Goal: Task Accomplishment & Management: Manage account settings

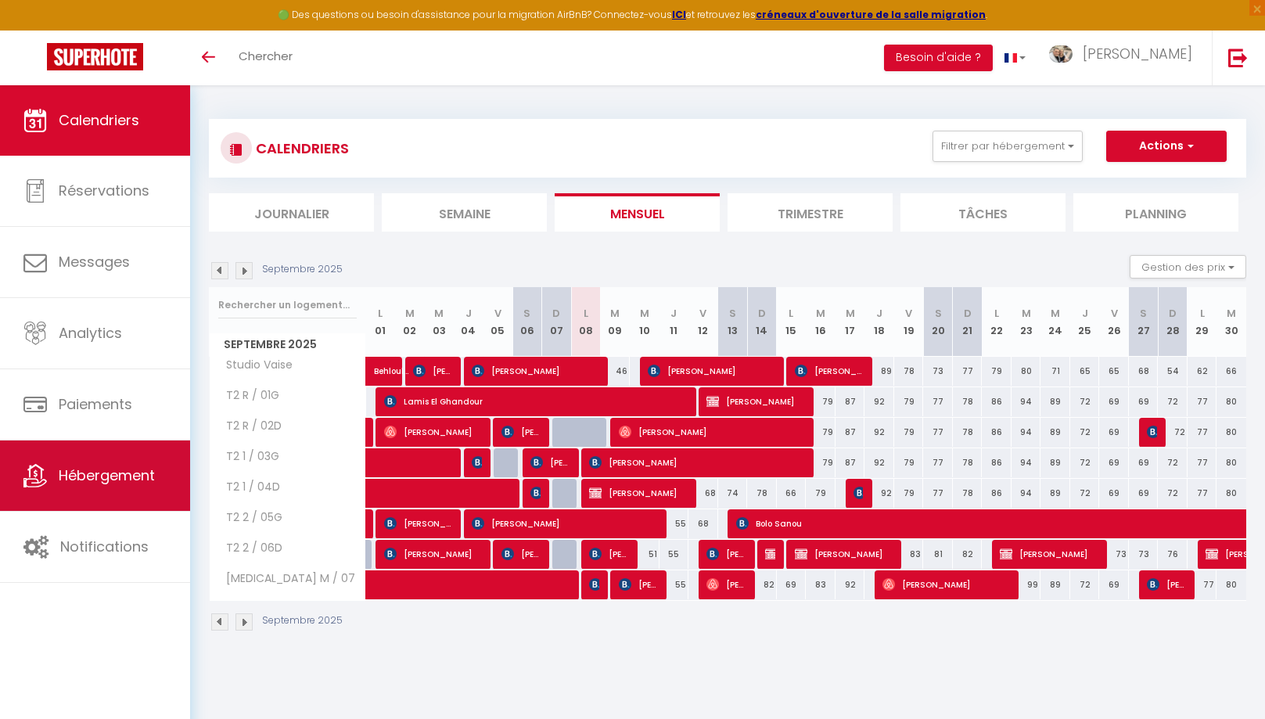
click at [87, 476] on span "Hébergement" at bounding box center [107, 475] width 96 height 20
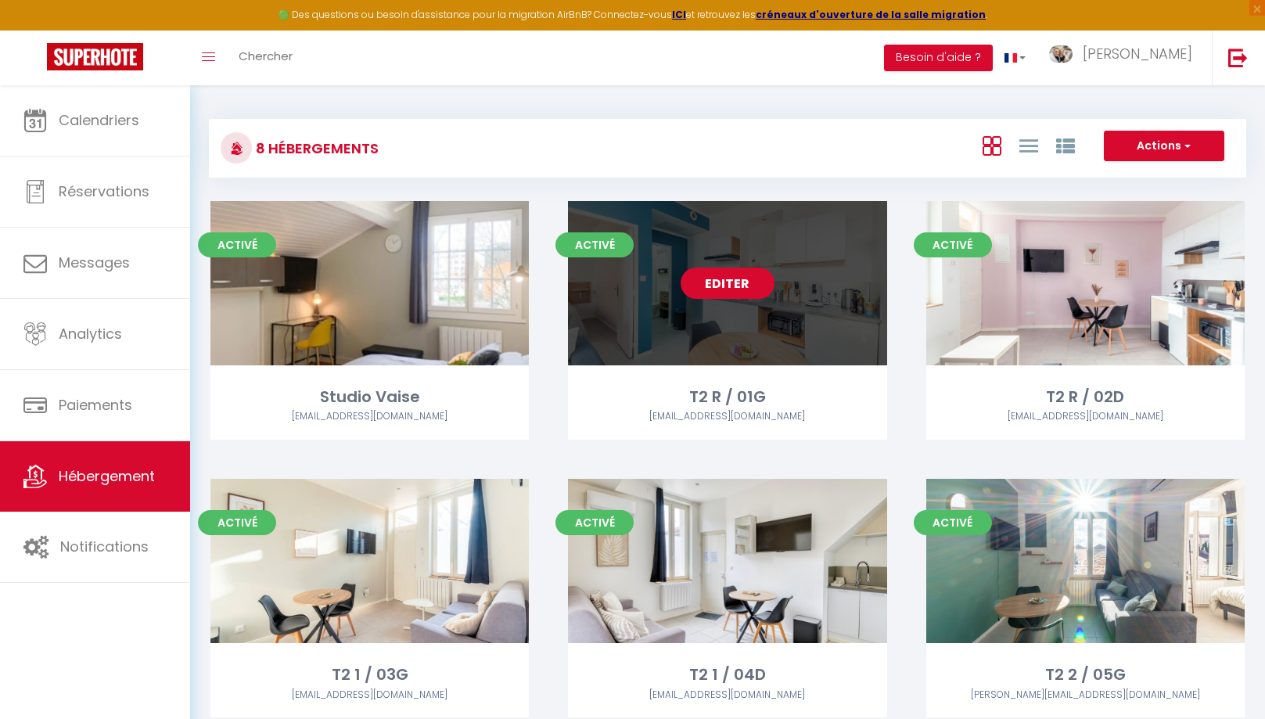
click at [724, 290] on link "Editer" at bounding box center [727, 283] width 94 height 31
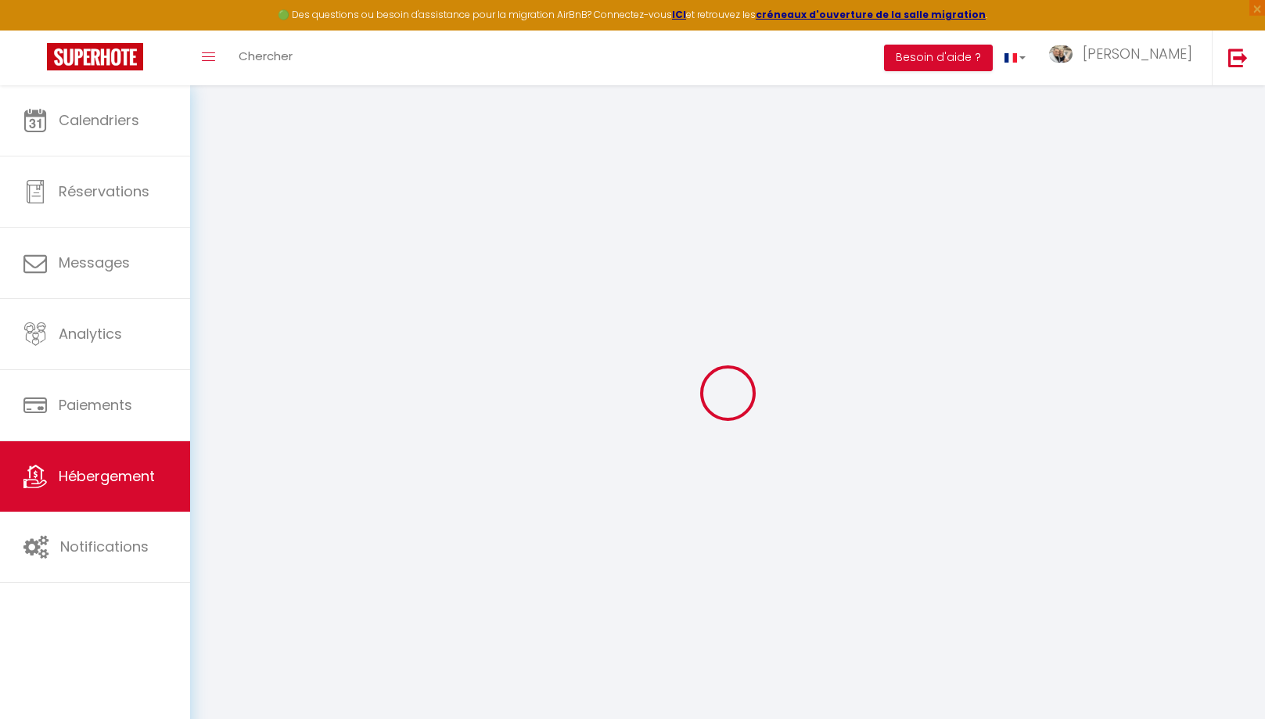
type input "T2 R / 01G"
type input "[PERSON_NAME]"
type input "45"
type input "5.5"
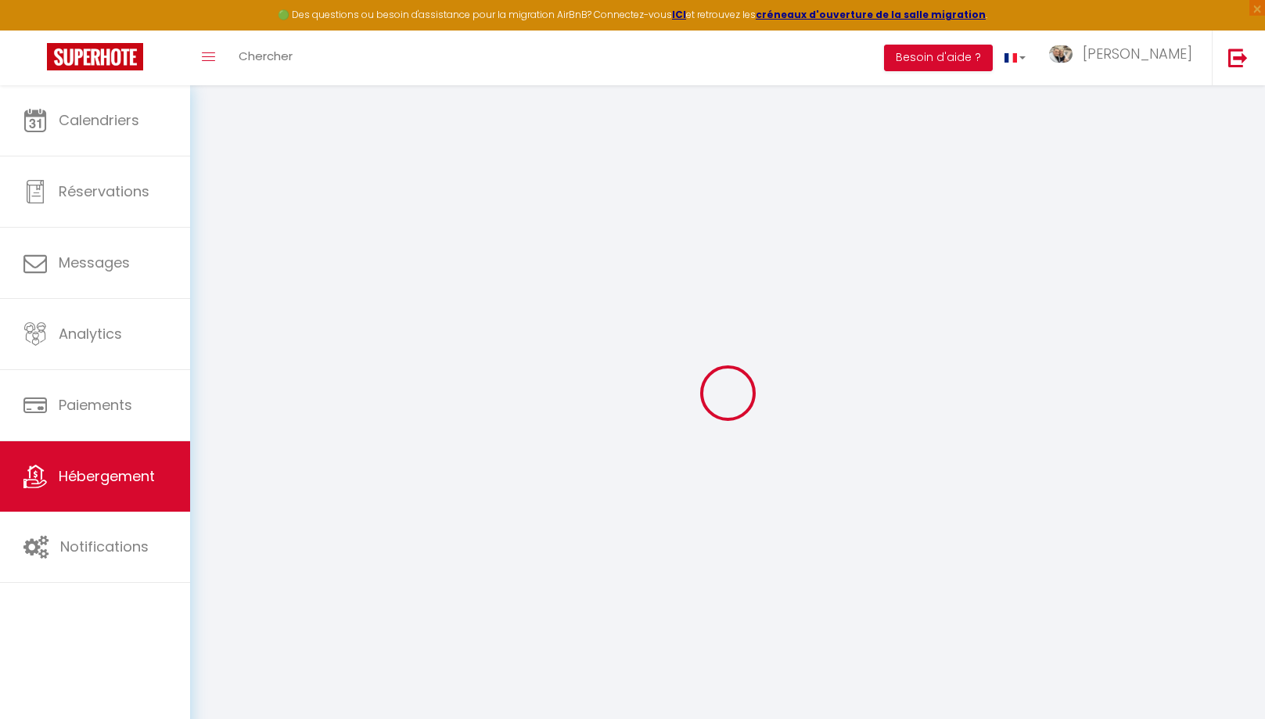
type input "5"
type input "300"
select select
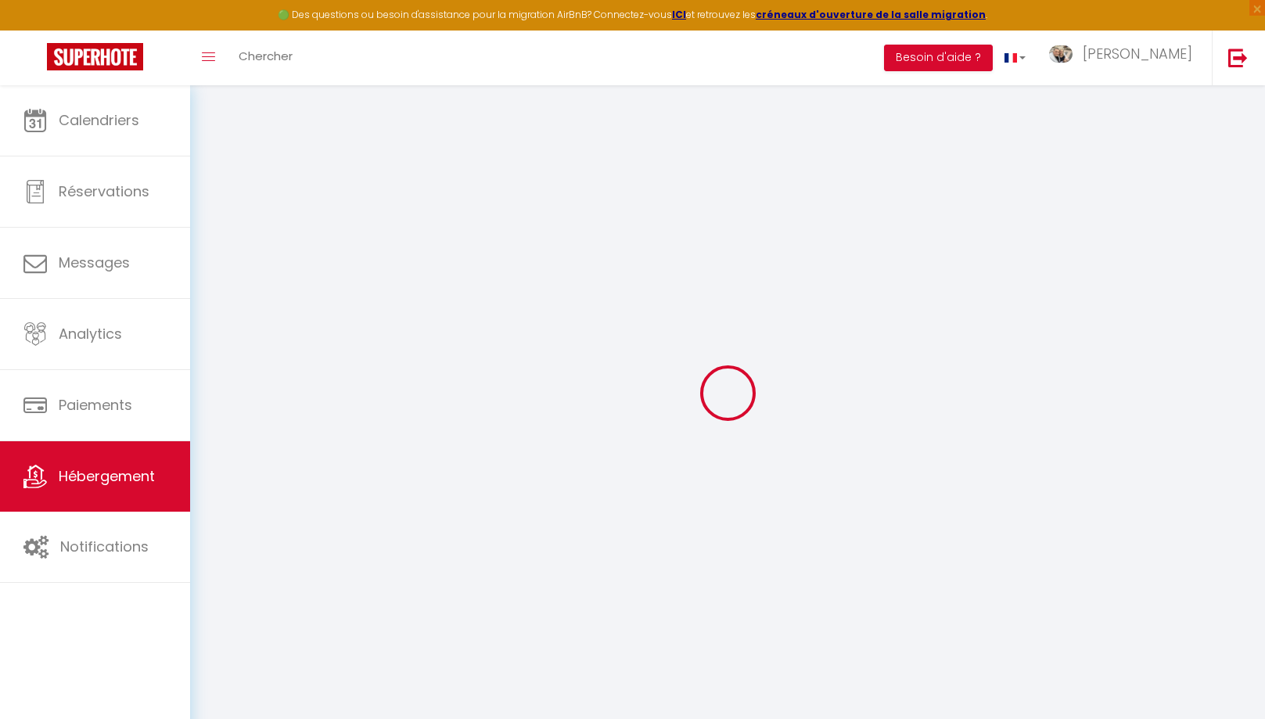
select select
type input "Rue [PERSON_NAME]"
type input "69100"
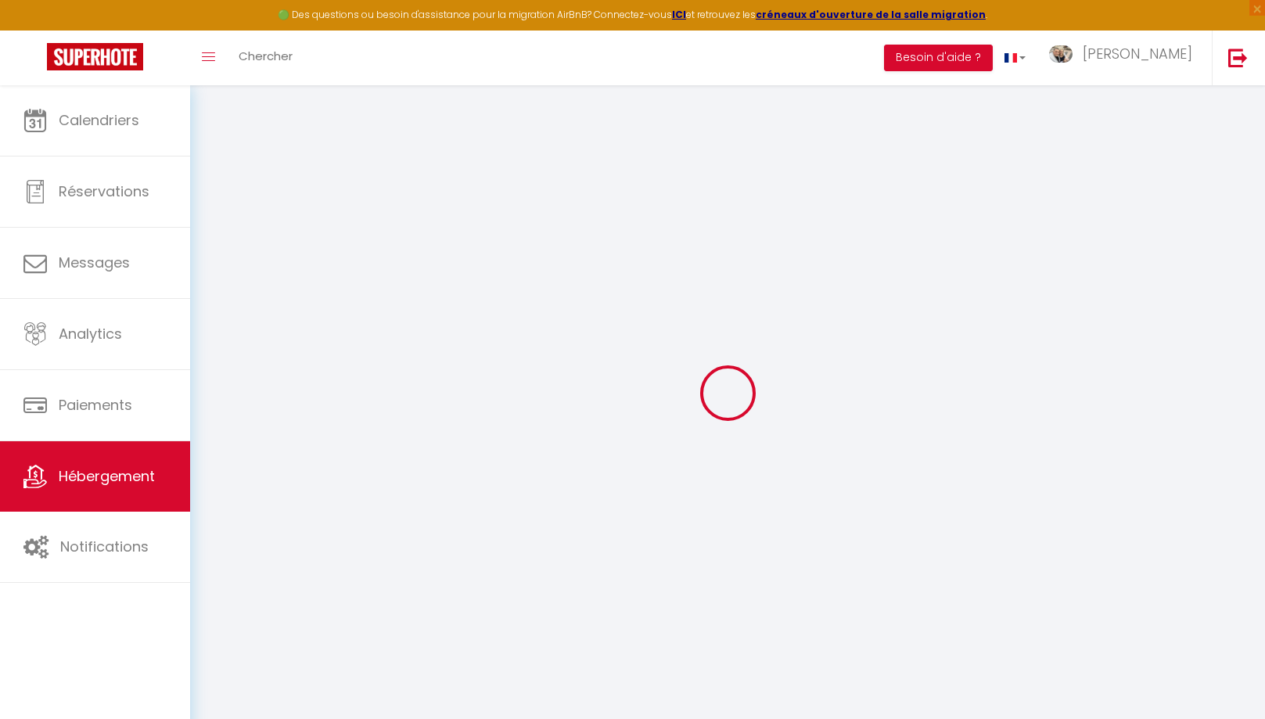
type input "[GEOGRAPHIC_DATA]"
type input "[EMAIL_ADDRESS][DOMAIN_NAME]"
select select "12311"
checkbox input "false"
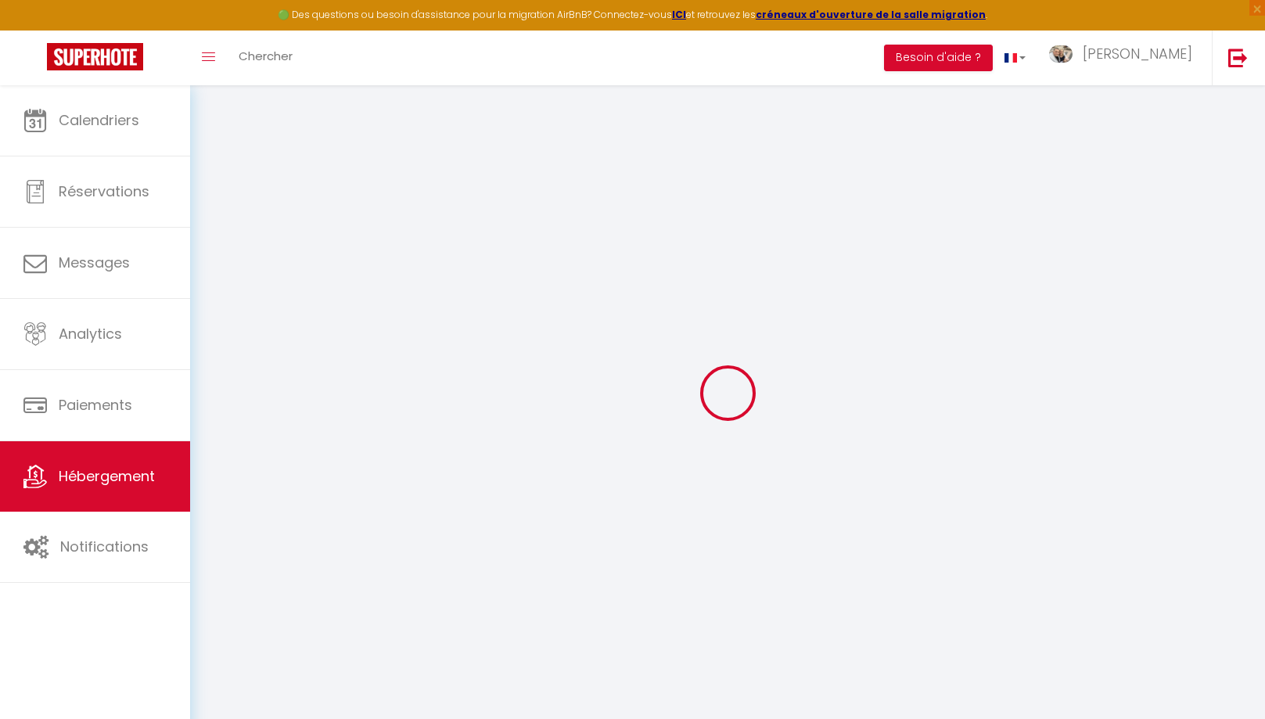
checkbox input "false"
radio input "true"
type input "0"
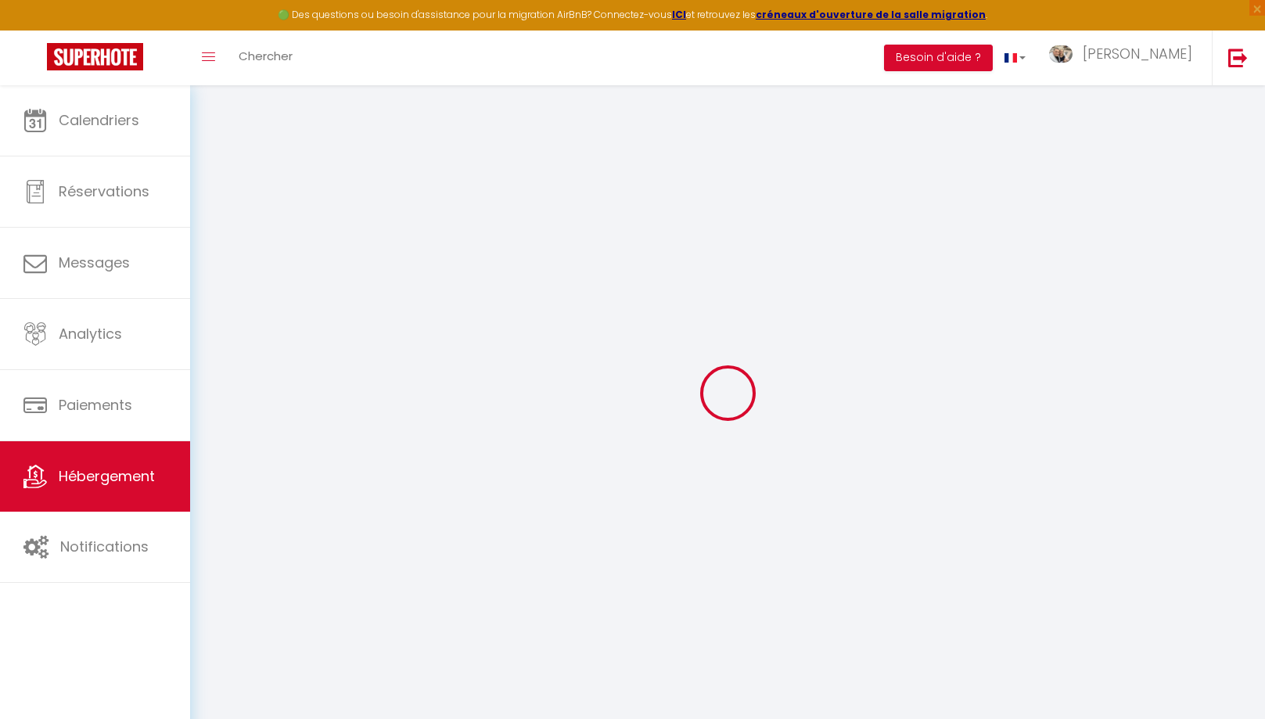
type input "0"
select select
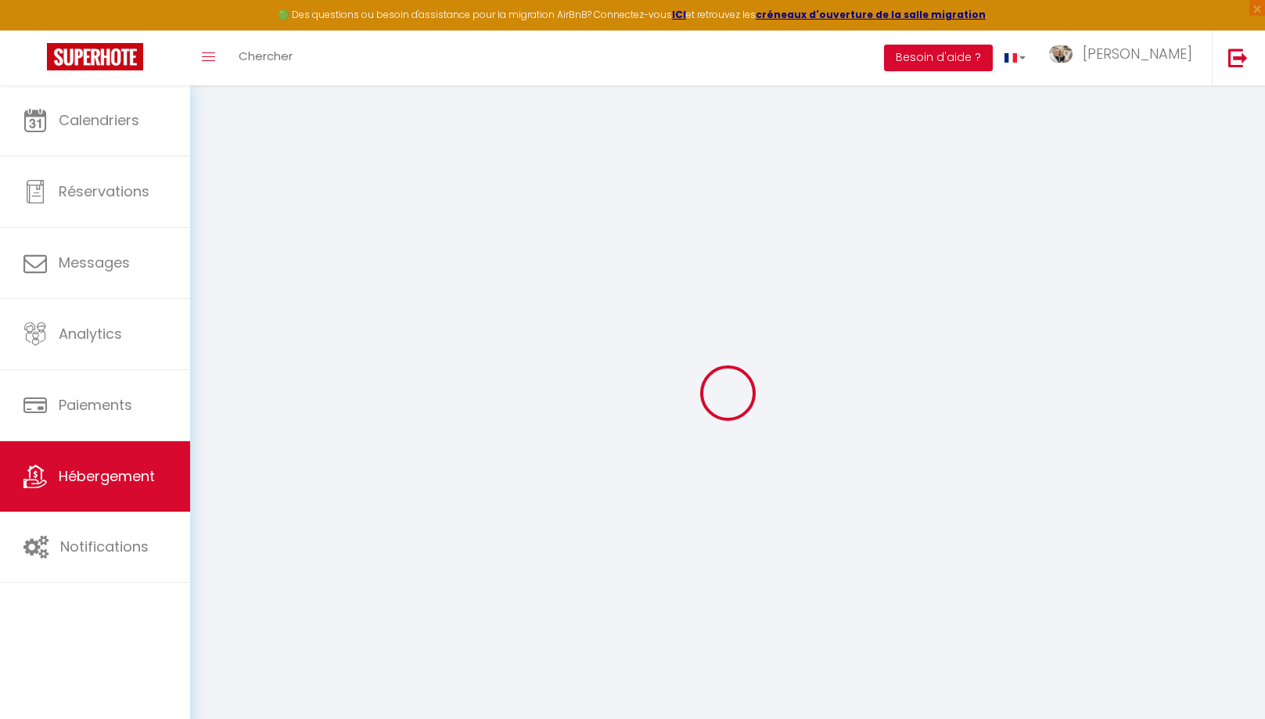
select select
checkbox input "false"
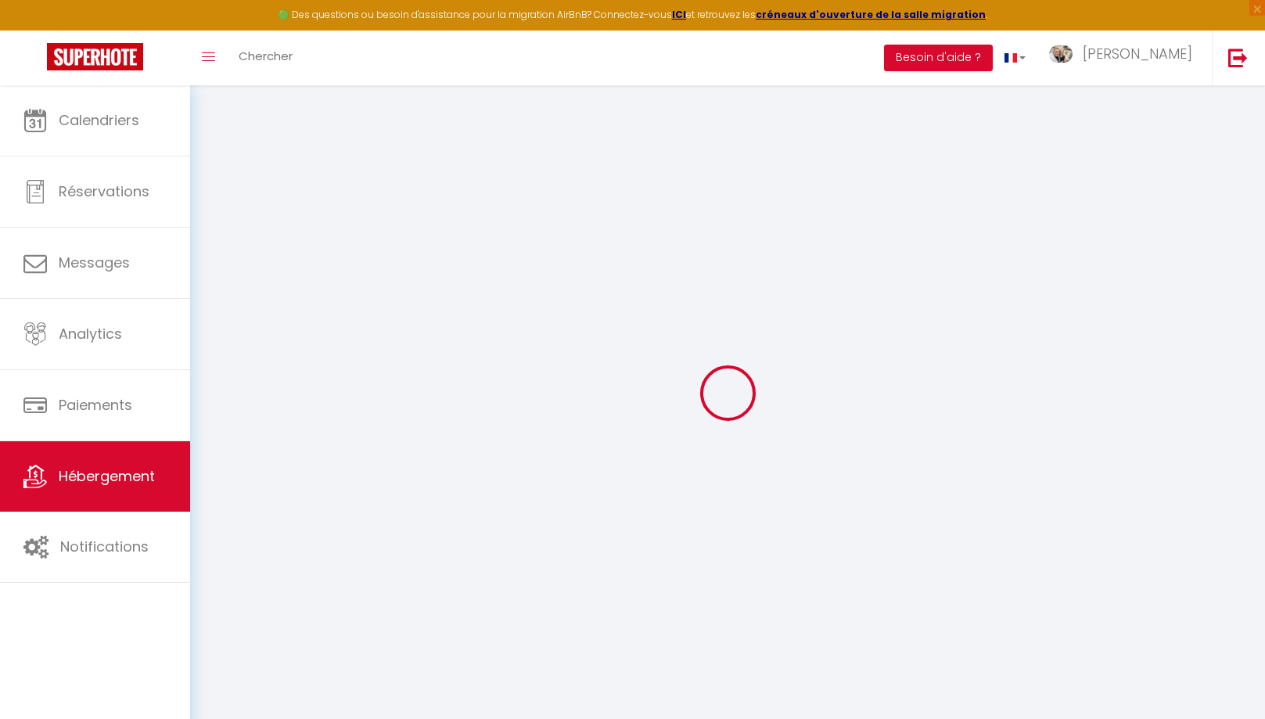
checkbox input "false"
select select "15:00"
select select
select select "11:00"
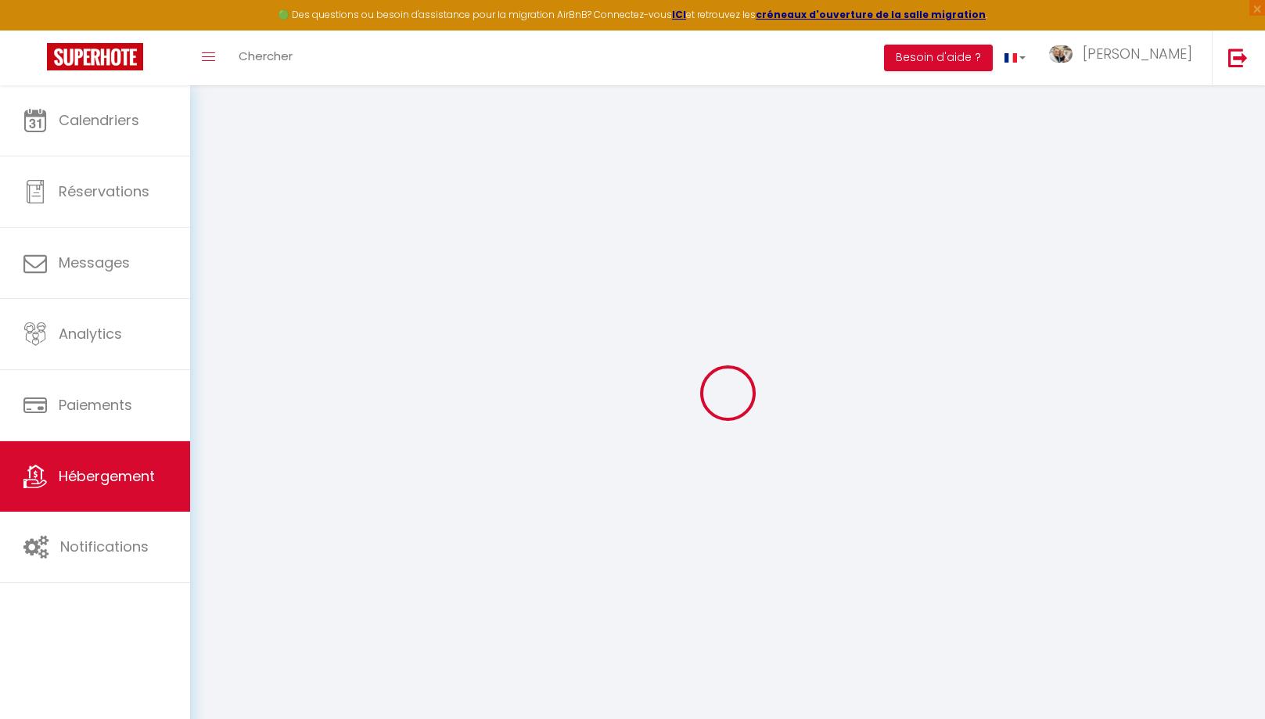
select select "30"
select select "120"
select select "13:00"
checkbox input "false"
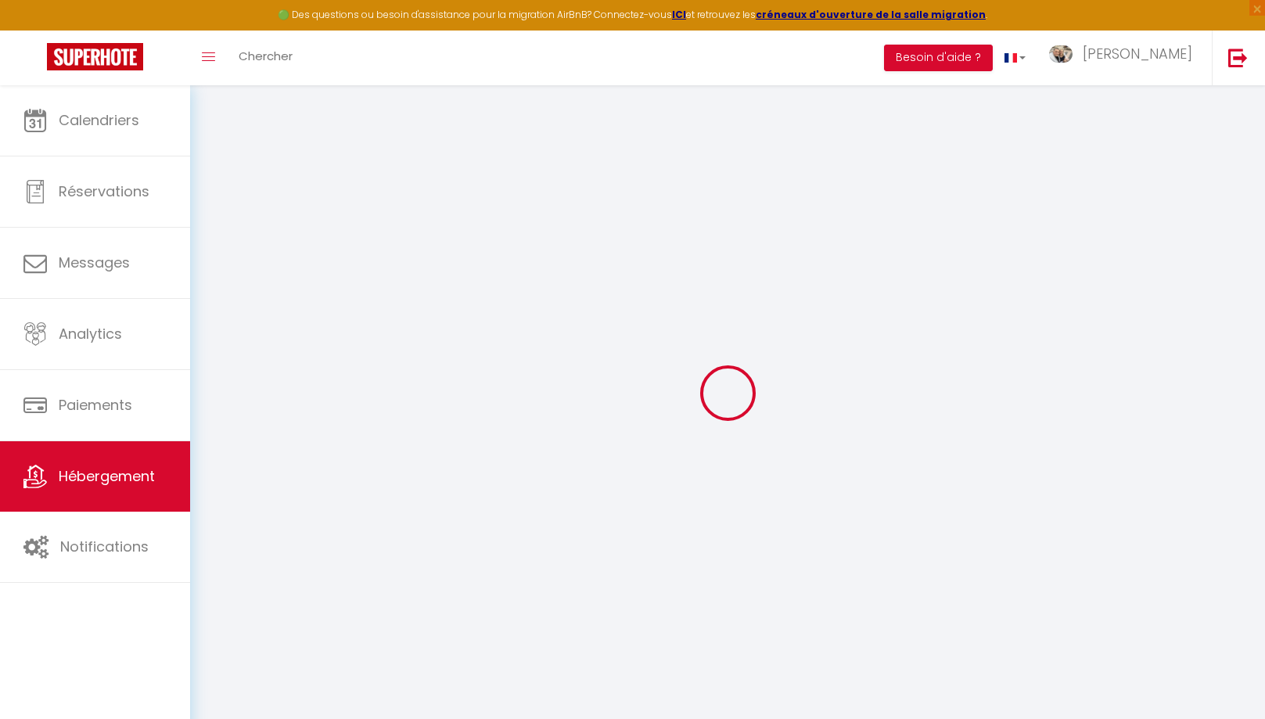
checkbox input "false"
select select
checkbox input "false"
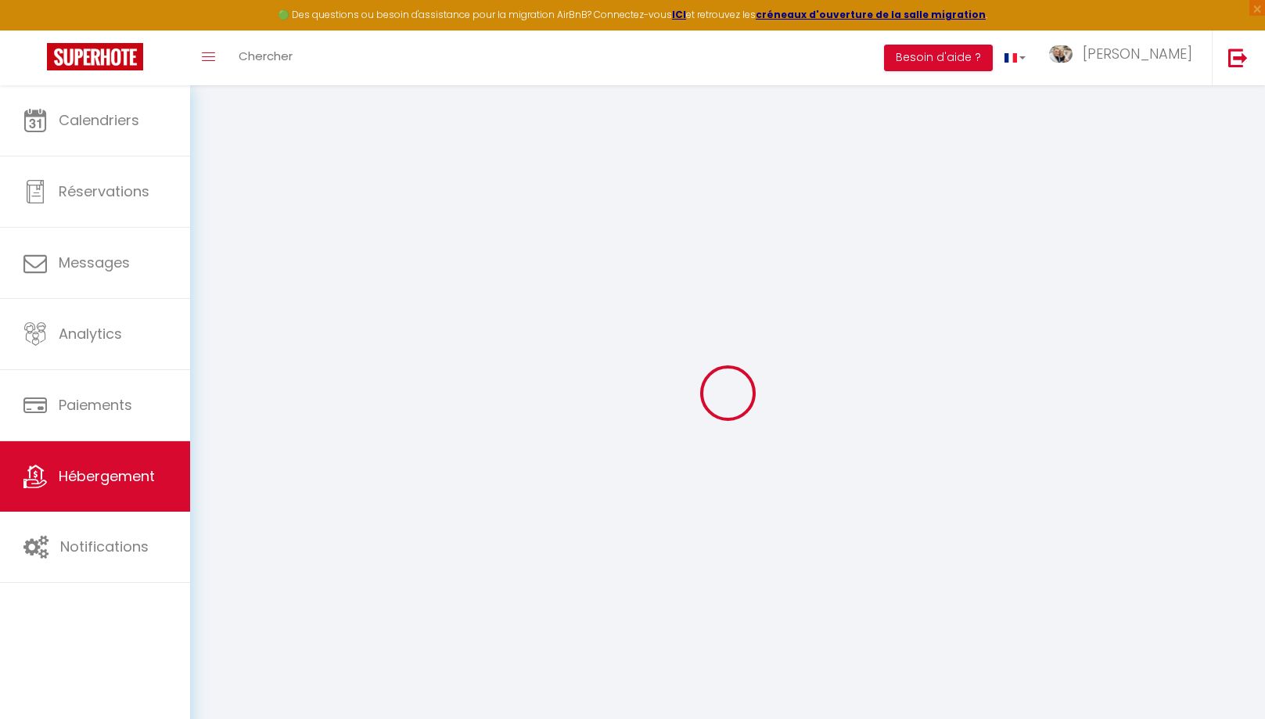
checkbox input "false"
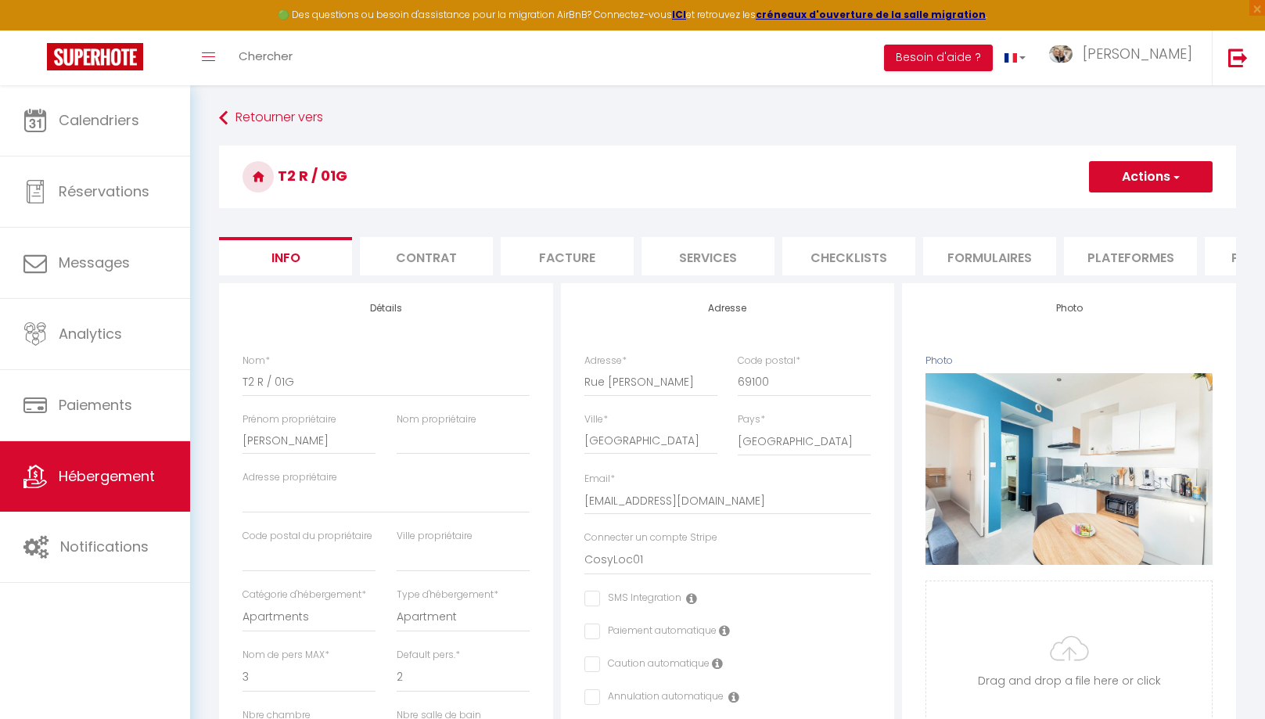
click at [1171, 177] on span "button" at bounding box center [1175, 177] width 10 height 16
click at [874, 183] on h3 "T2 R / 01G" at bounding box center [727, 176] width 1017 height 63
click at [415, 255] on li "Contrat" at bounding box center [426, 256] width 133 height 38
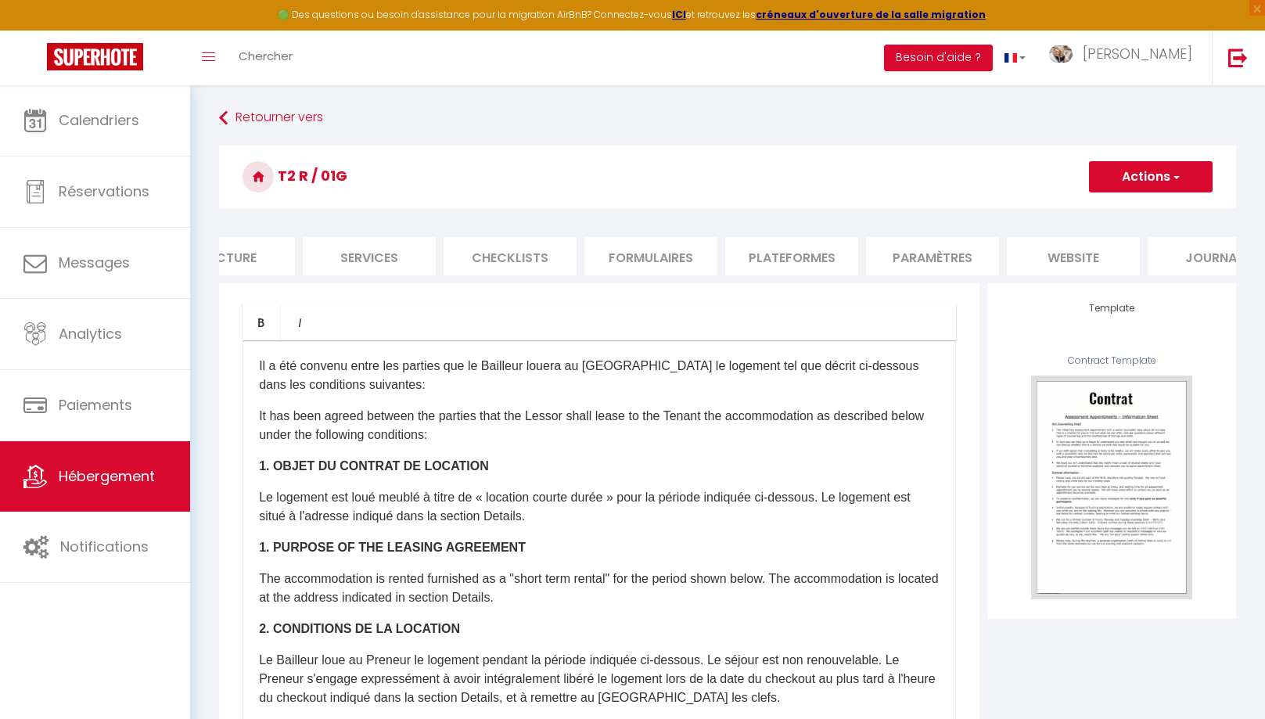
scroll to position [0, 391]
click at [864, 253] on li "Paramètres" at bounding box center [879, 256] width 133 height 38
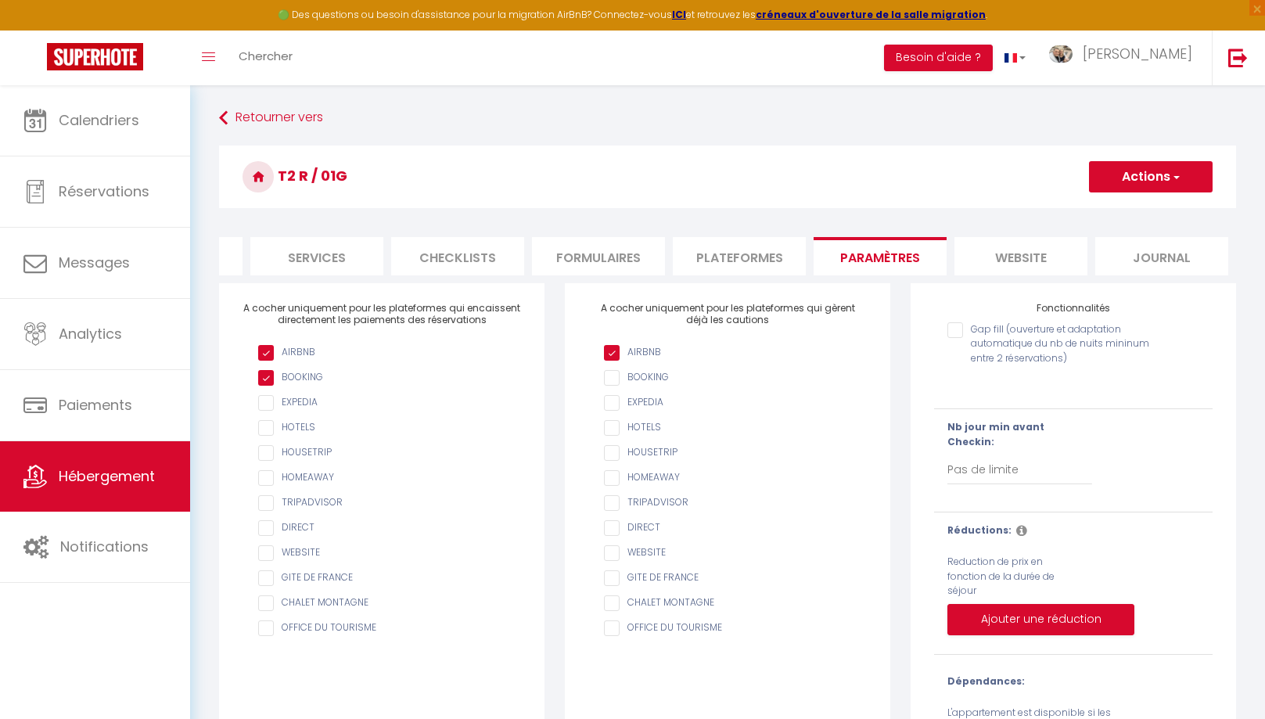
click at [1019, 257] on li "website" at bounding box center [1020, 256] width 133 height 38
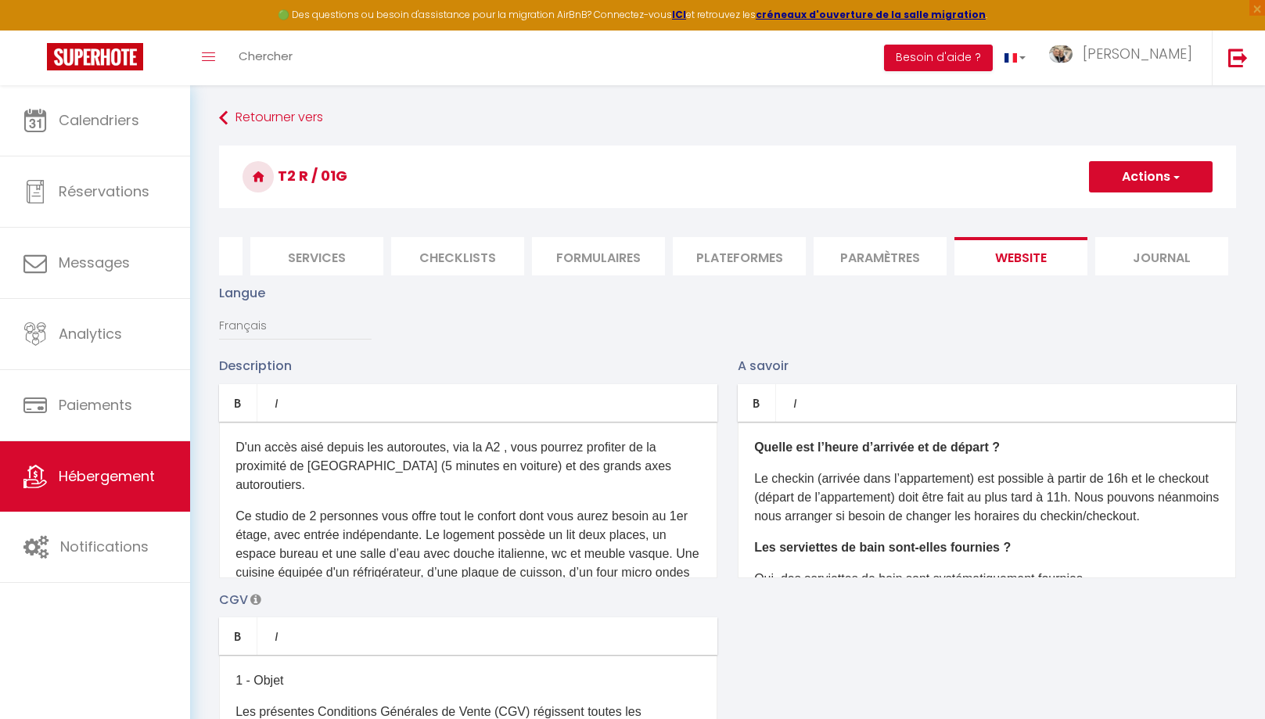
click at [1164, 256] on li "Journal" at bounding box center [1161, 256] width 133 height 38
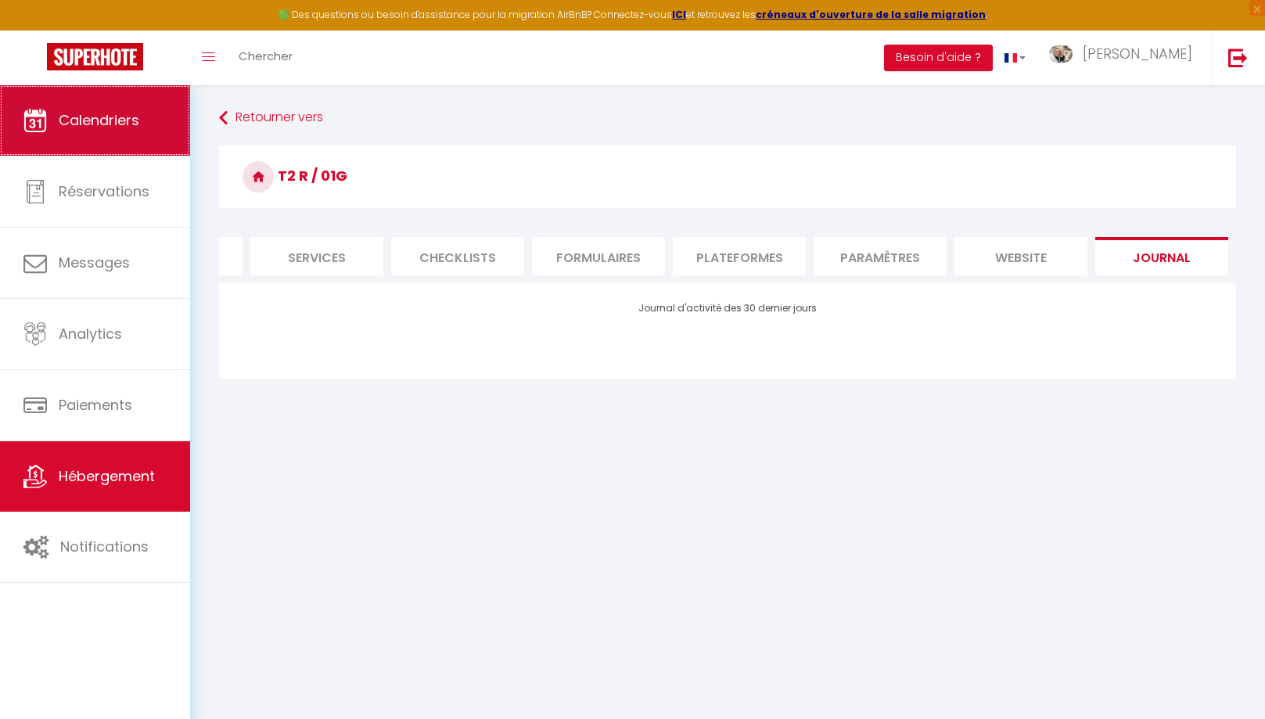
click at [95, 121] on span "Calendriers" at bounding box center [99, 120] width 81 height 20
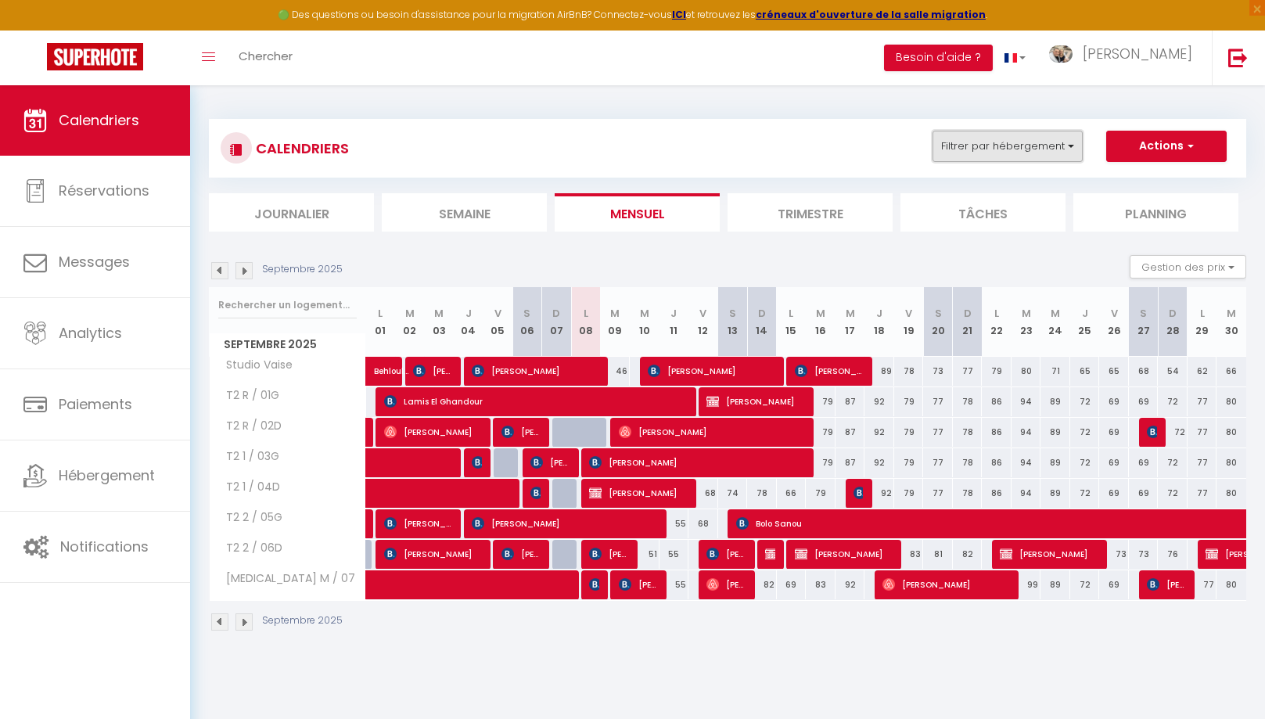
click at [1063, 152] on button "Filtrer par hébergement" at bounding box center [1007, 146] width 150 height 31
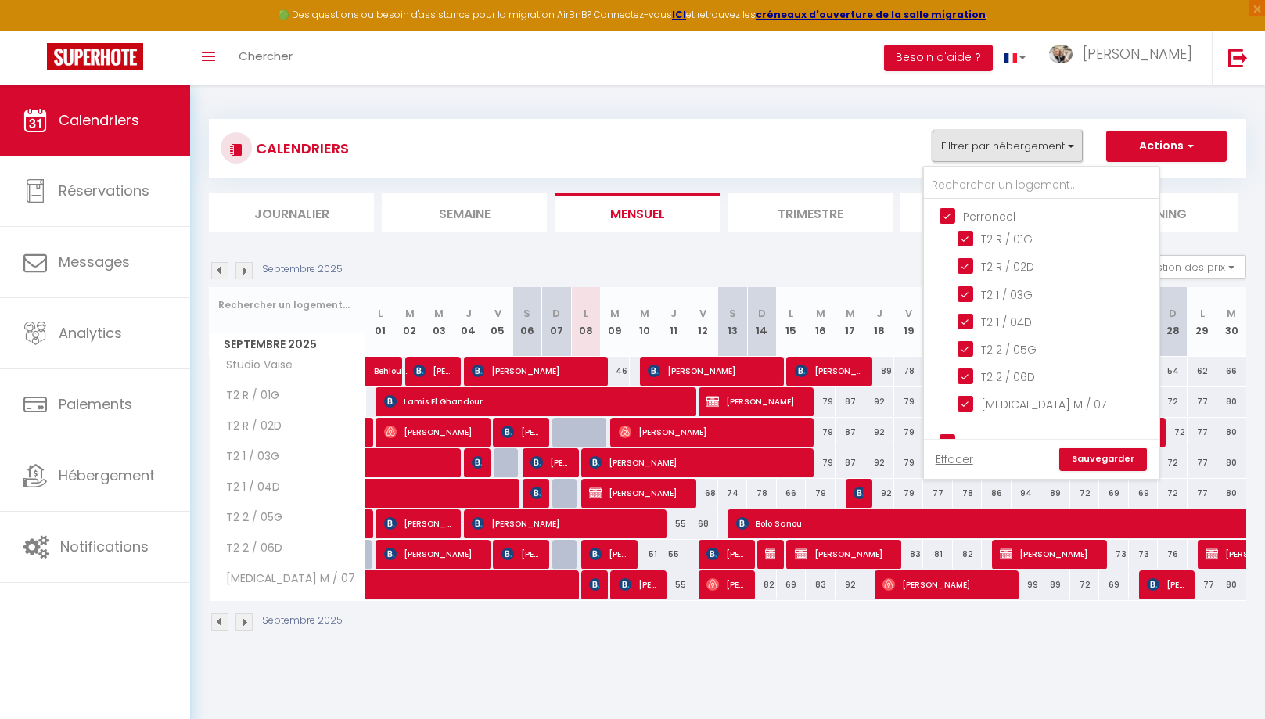
click at [1056, 146] on button "Filtrer par hébergement" at bounding box center [1007, 146] width 150 height 31
click at [1061, 143] on button "Filtrer par hébergement" at bounding box center [1007, 146] width 150 height 31
click at [947, 215] on input "Perroncel" at bounding box center [1056, 215] width 235 height 16
checkbox input "false"
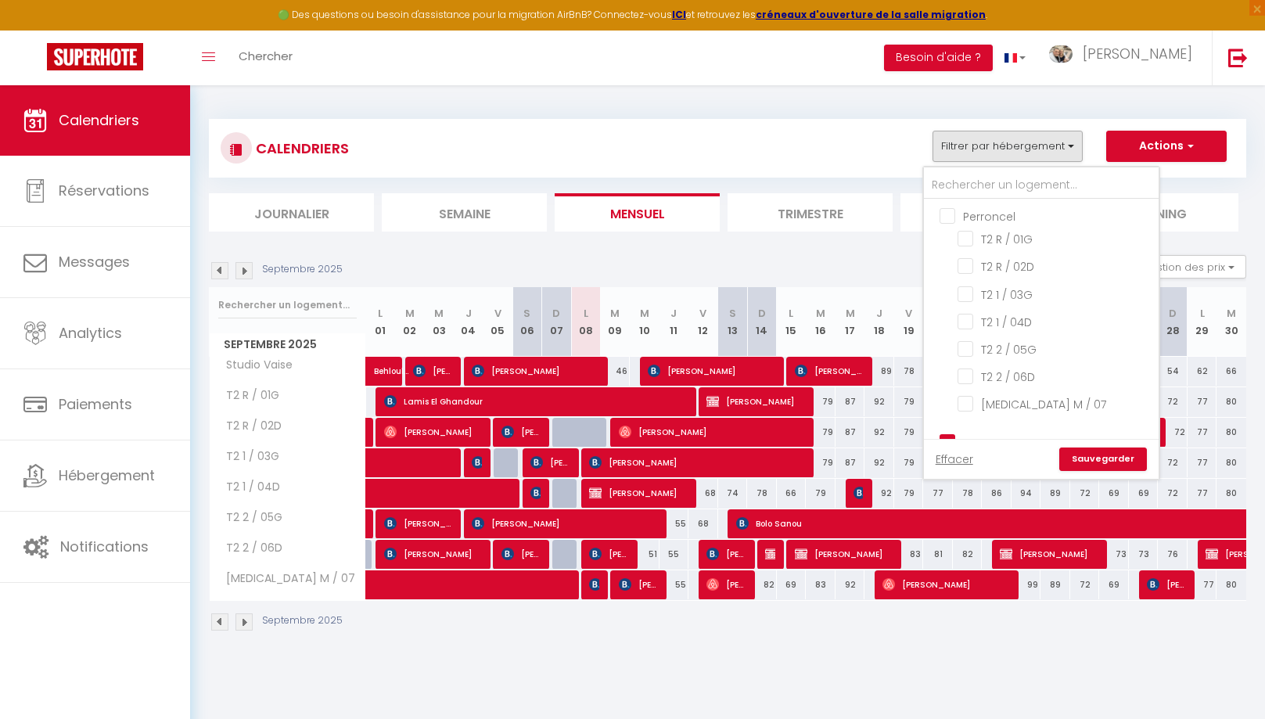
checkbox input "false"
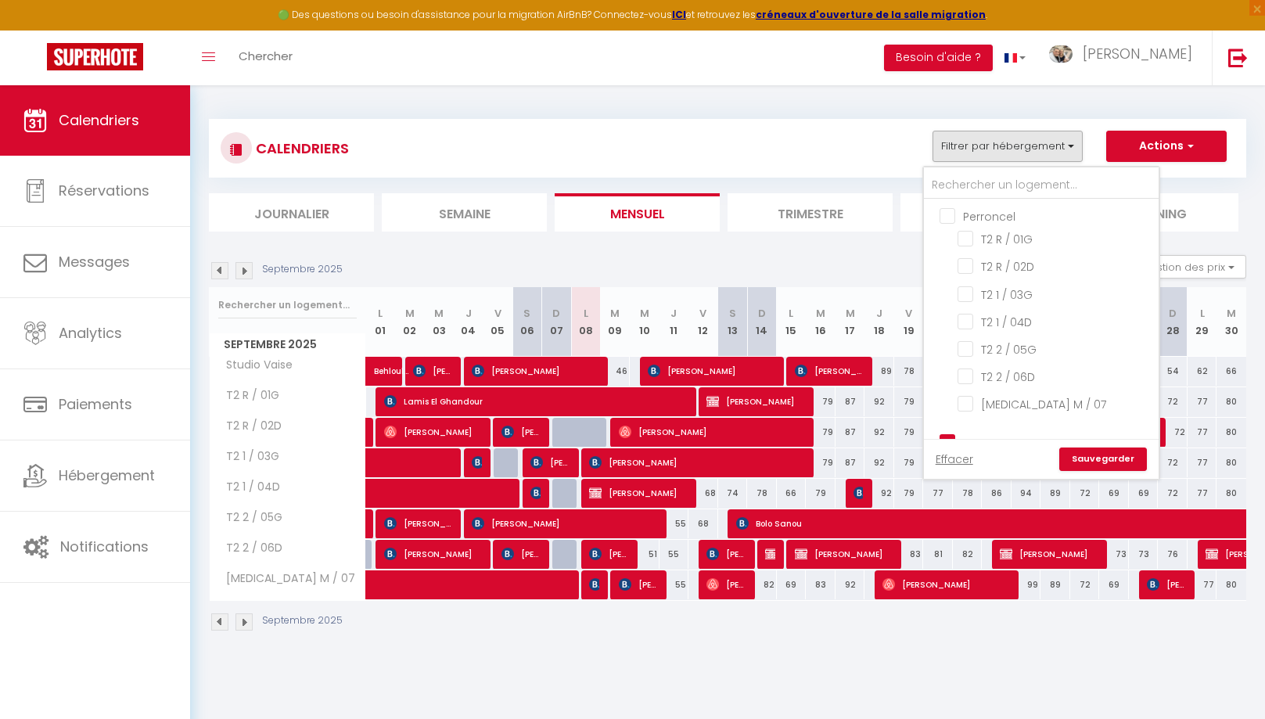
checkbox input "false"
drag, startPoint x: 1081, startPoint y: 458, endPoint x: 1124, endPoint y: 285, distance: 178.1
click at [1081, 458] on link "Sauvegarder" at bounding box center [1103, 458] width 88 height 23
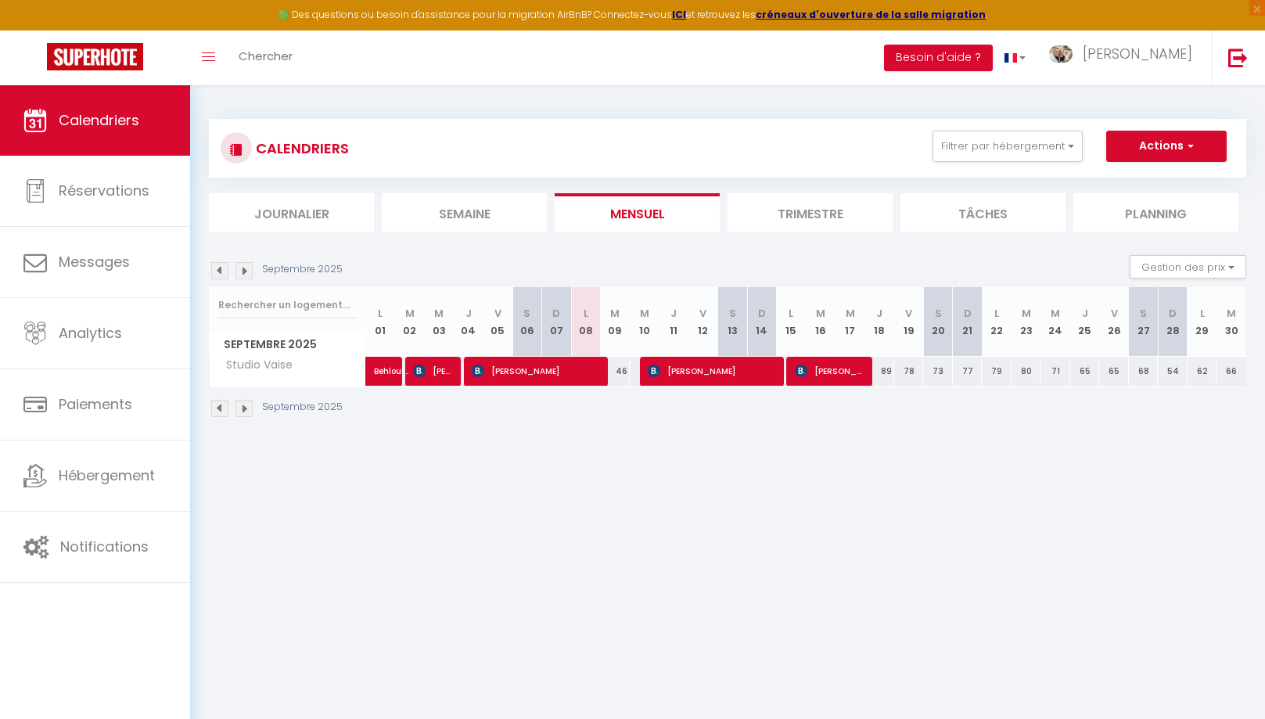
click at [1154, 216] on li "Planning" at bounding box center [1155, 212] width 165 height 38
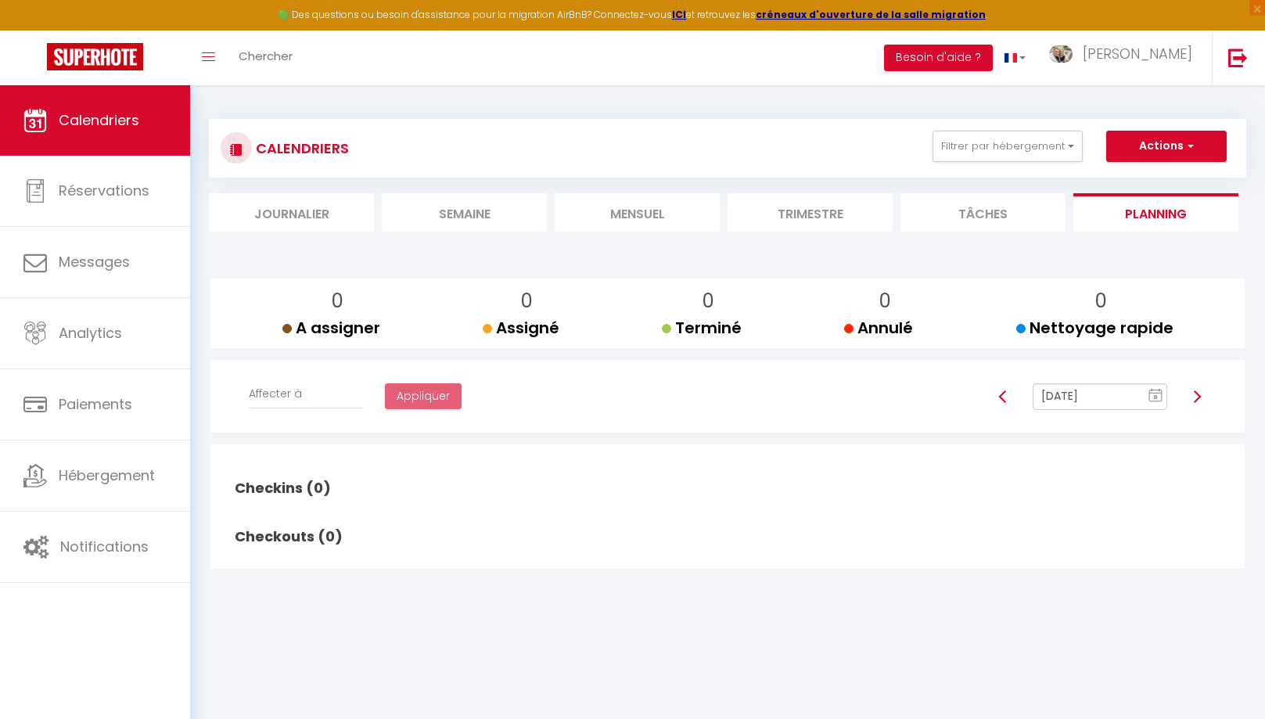
click at [995, 212] on li "Tâches" at bounding box center [982, 212] width 165 height 38
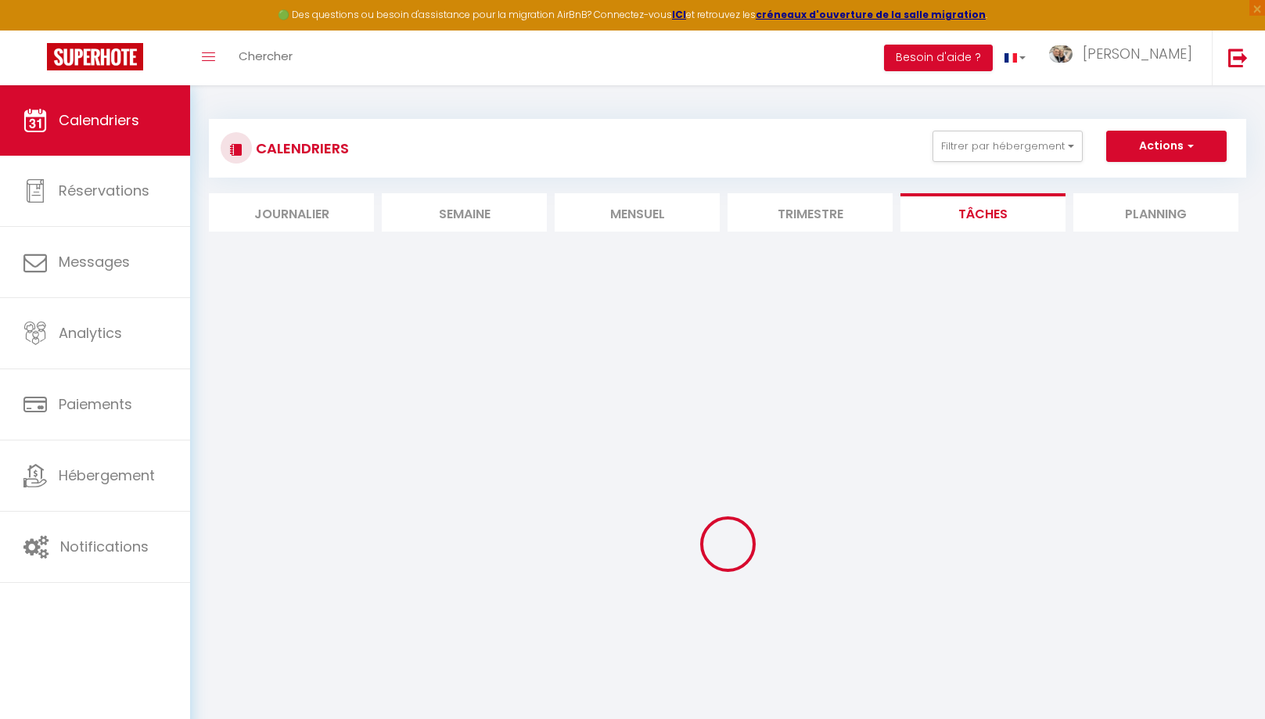
select select
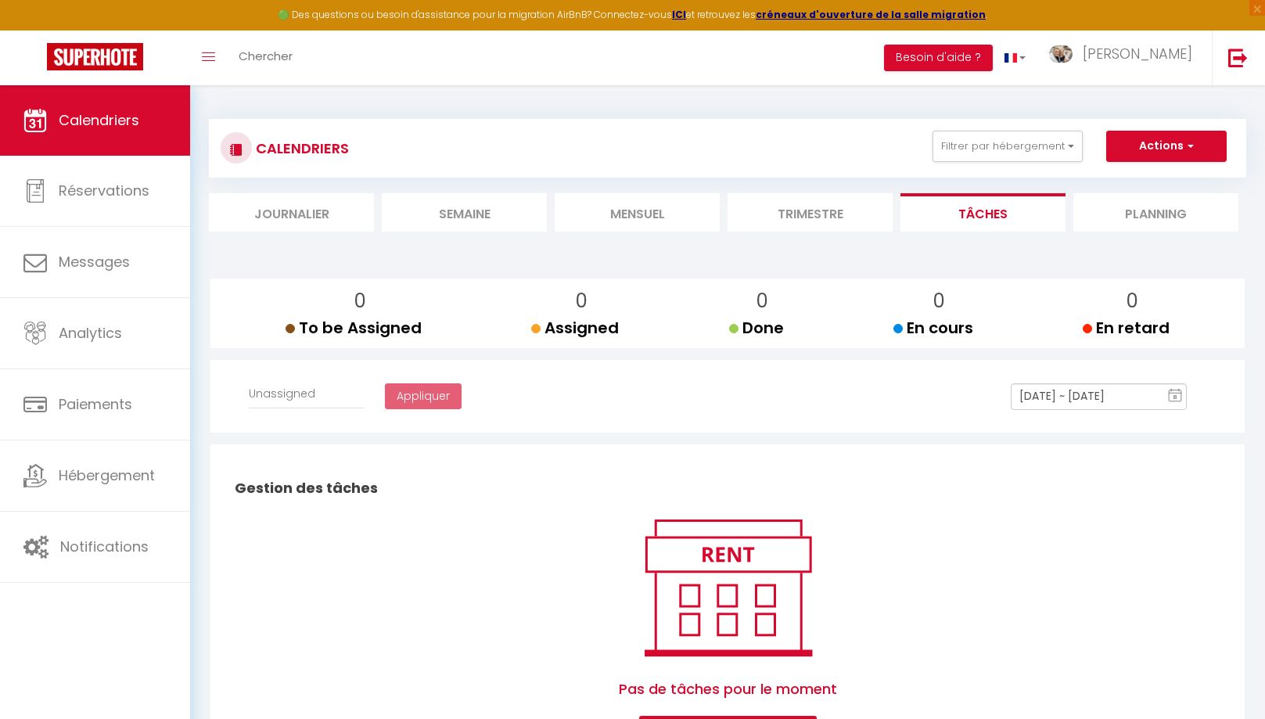
click at [802, 213] on li "Trimestre" at bounding box center [809, 212] width 165 height 38
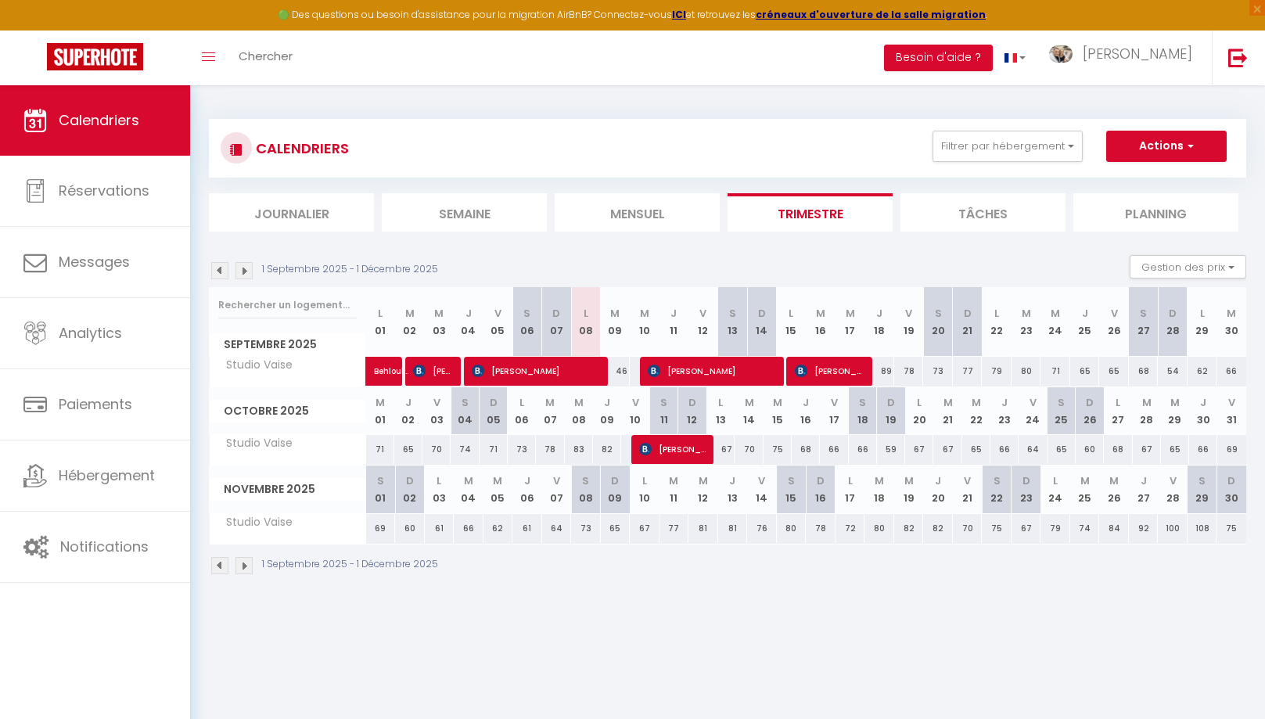
click at [630, 214] on li "Mensuel" at bounding box center [637, 212] width 165 height 38
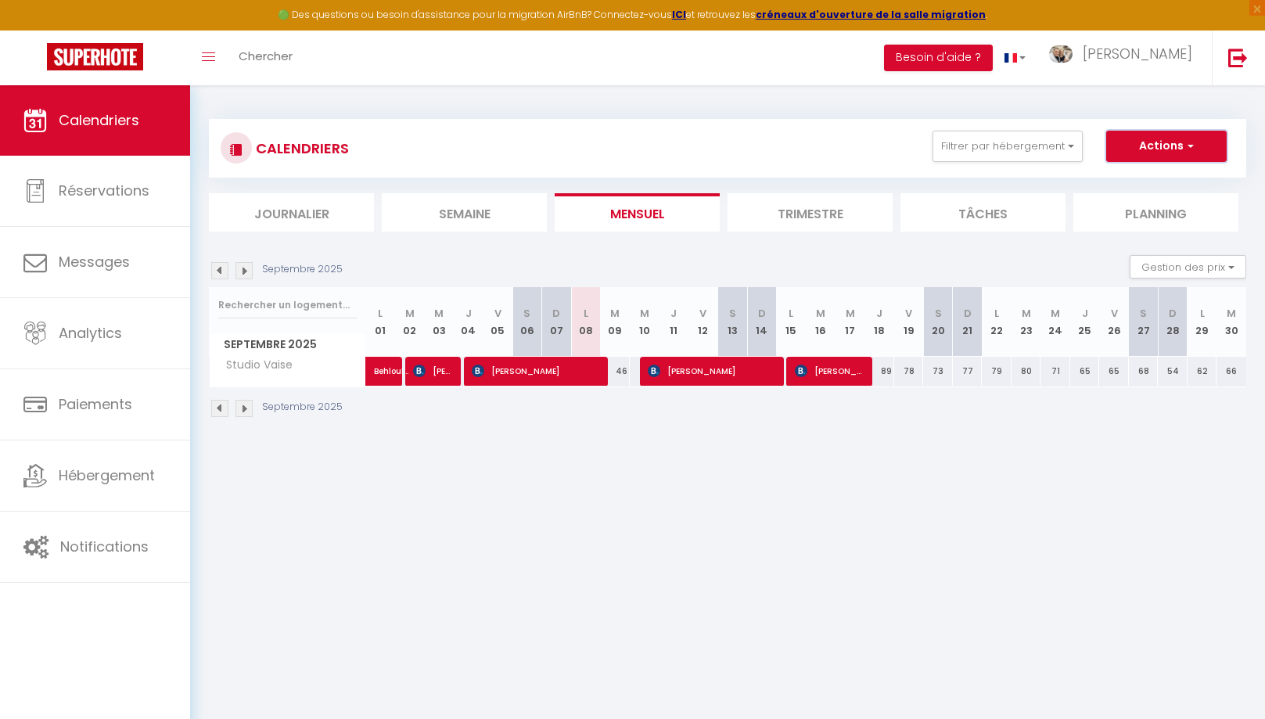
click at [1192, 145] on span "button" at bounding box center [1187, 146] width 9 height 16
click at [1198, 269] on button "Gestion des prix" at bounding box center [1187, 266] width 117 height 23
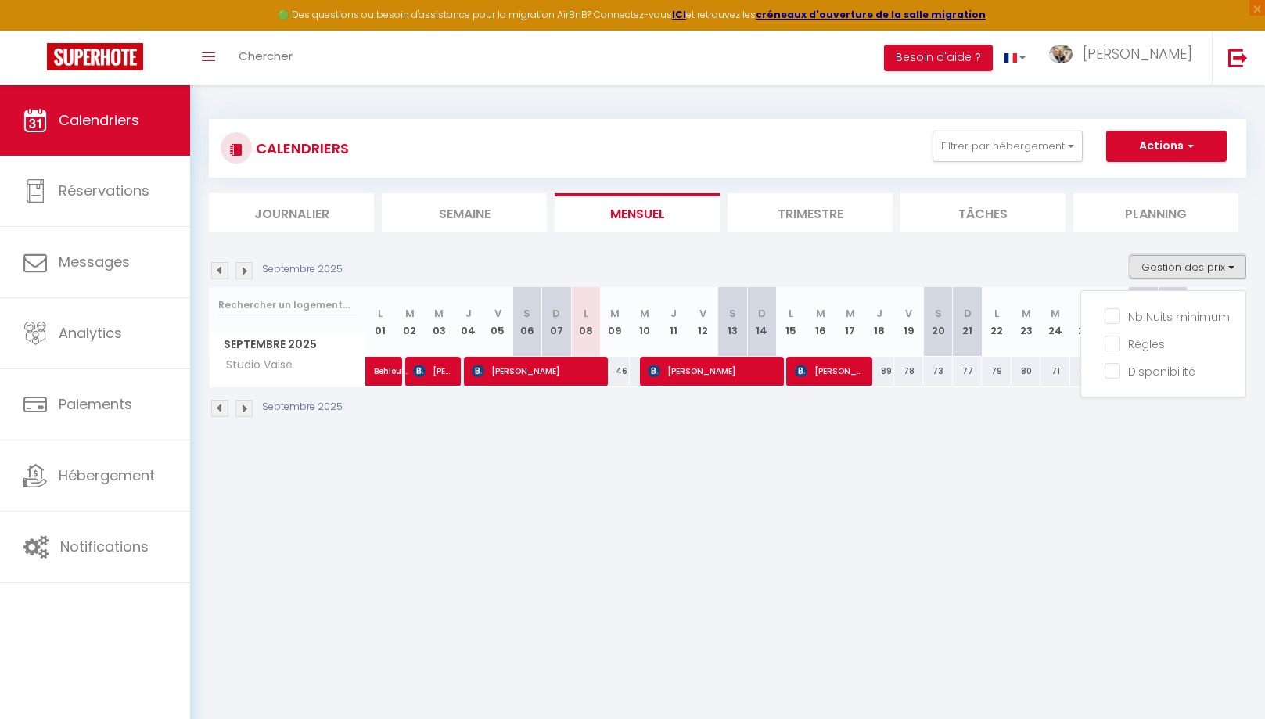
click at [1198, 269] on button "Gestion des prix" at bounding box center [1187, 266] width 117 height 23
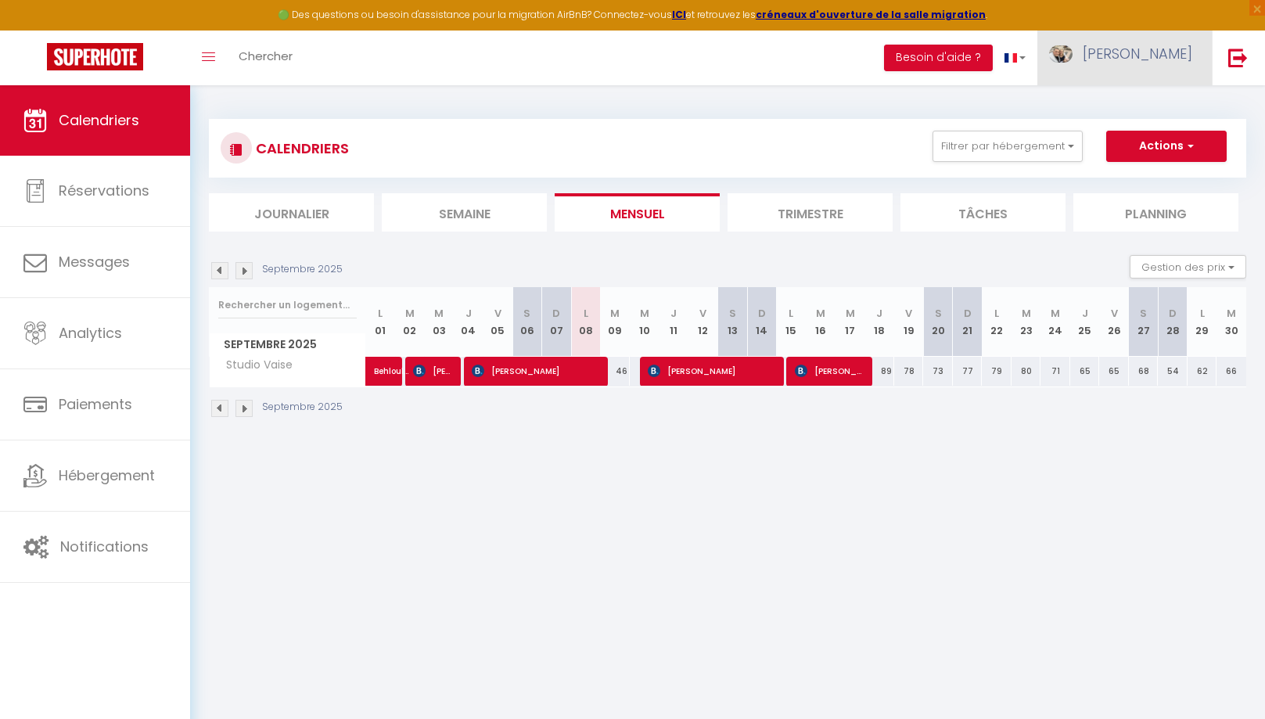
click at [1147, 65] on link "[PERSON_NAME]" at bounding box center [1124, 58] width 174 height 55
click at [1146, 118] on link "Paramètres" at bounding box center [1149, 108] width 116 height 27
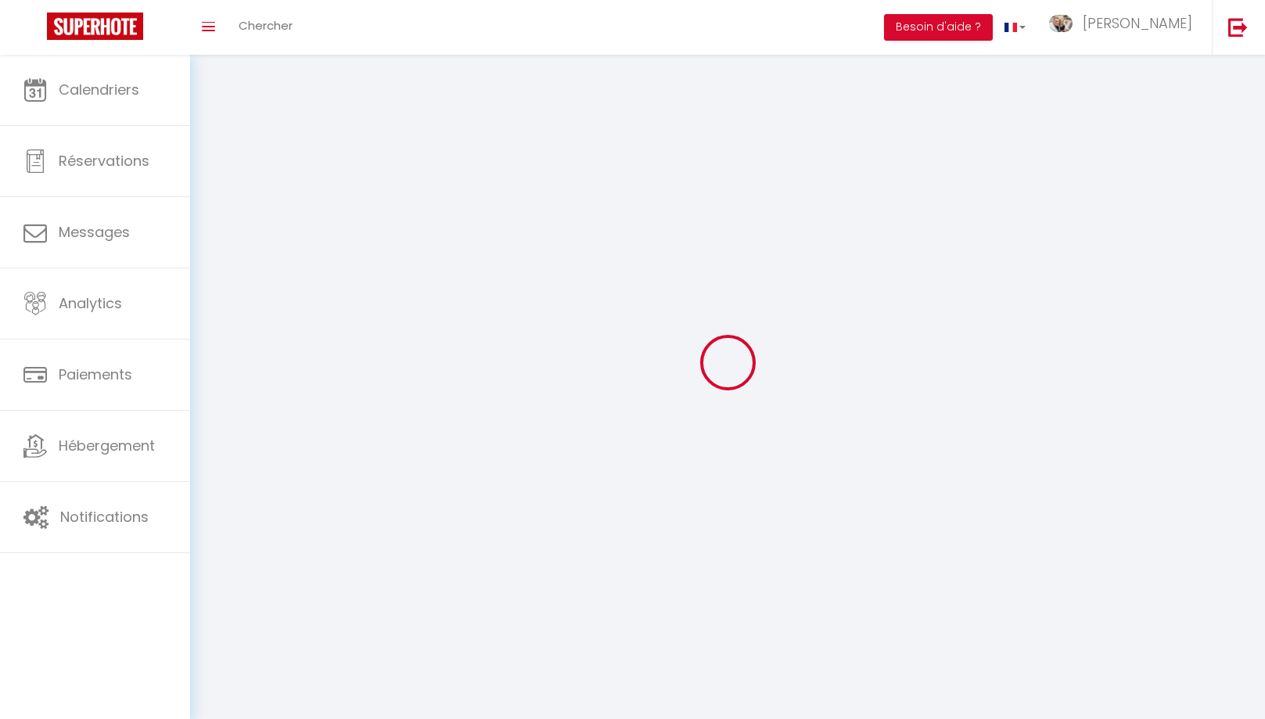
select select
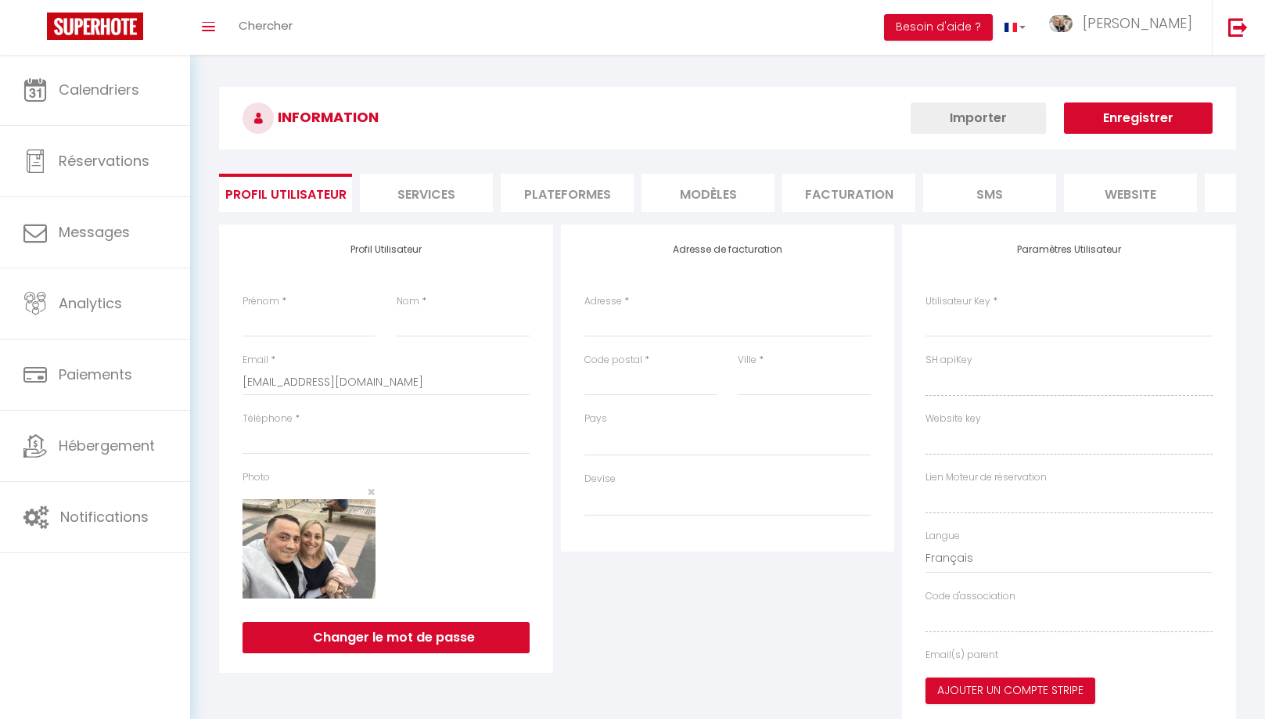
type input "[PERSON_NAME]"
type input "CASTELHANO"
type input "0632938944"
type input "[STREET_ADDRESS]"
type input "01390"
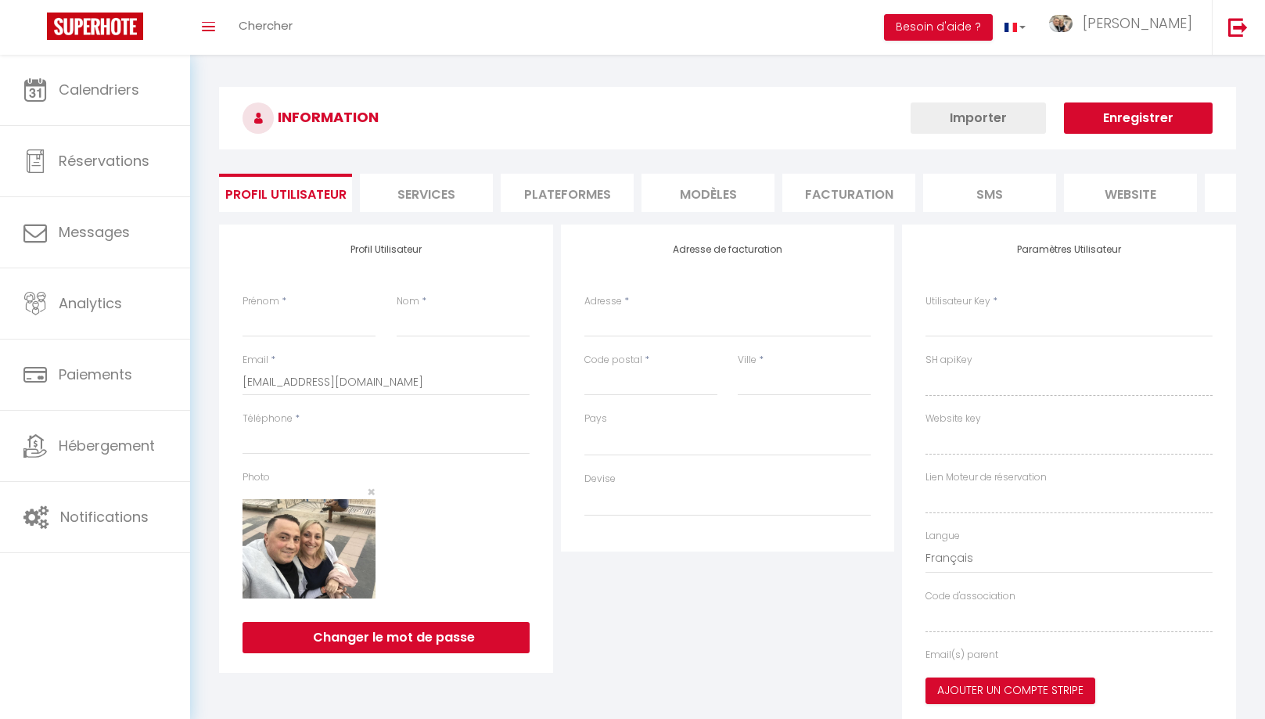
type input "TRAMOYES"
type input "IOPSt920fP8ccwhpL5j236gtl"
type input "NtXbjodTlt1VSNw17McTVzDjH"
type input "[URL][DOMAIN_NAME]"
select select "28"
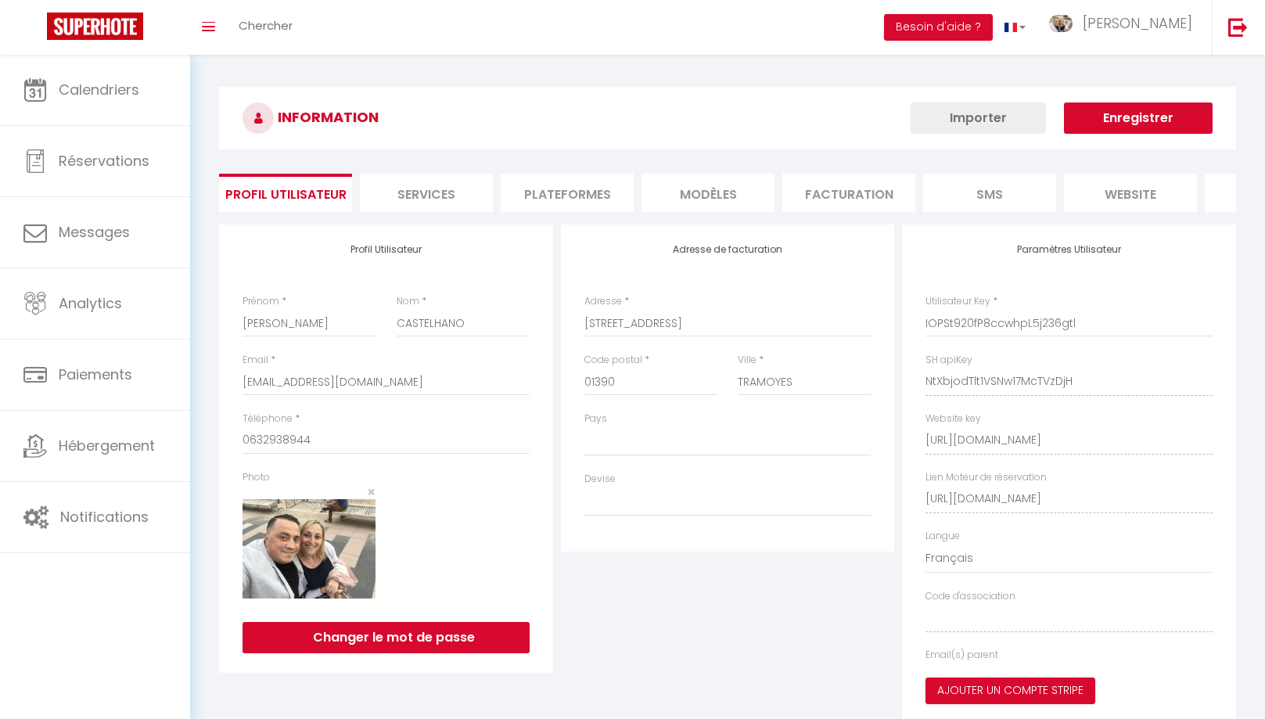
select select "fr"
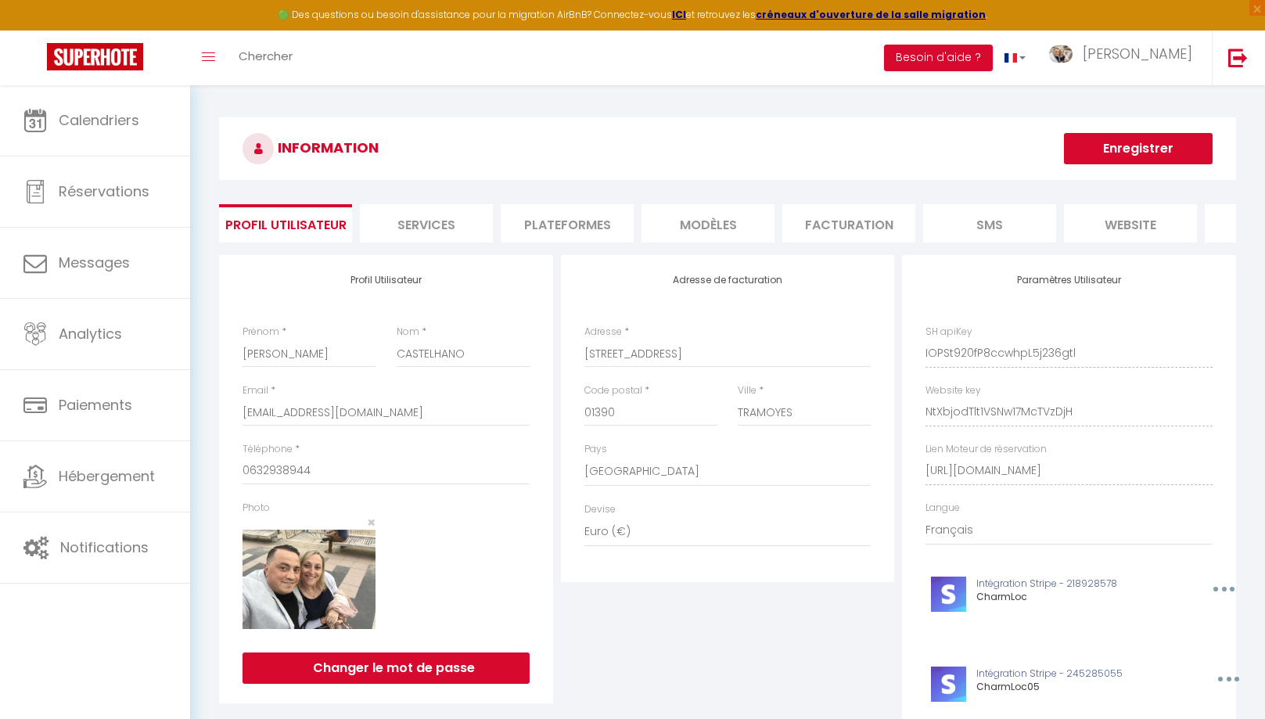
click at [458, 234] on li "Services" at bounding box center [426, 223] width 133 height 38
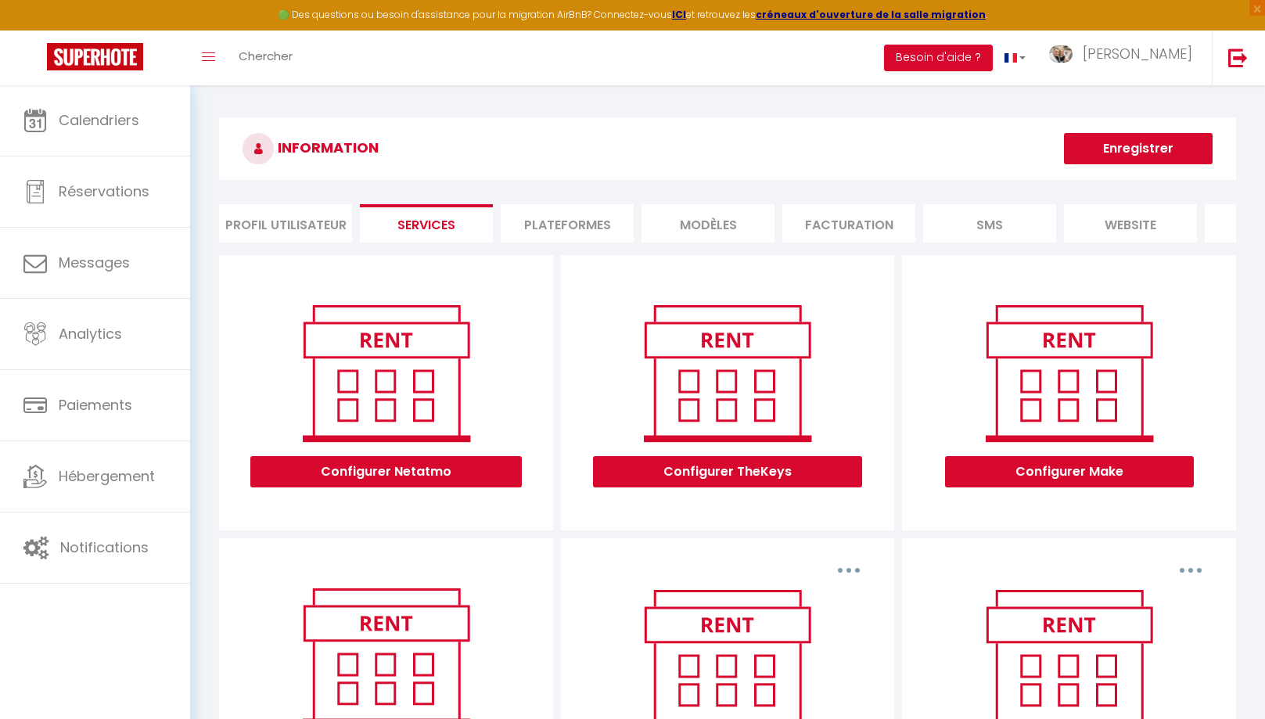
click at [571, 232] on li "Plateformes" at bounding box center [567, 223] width 133 height 38
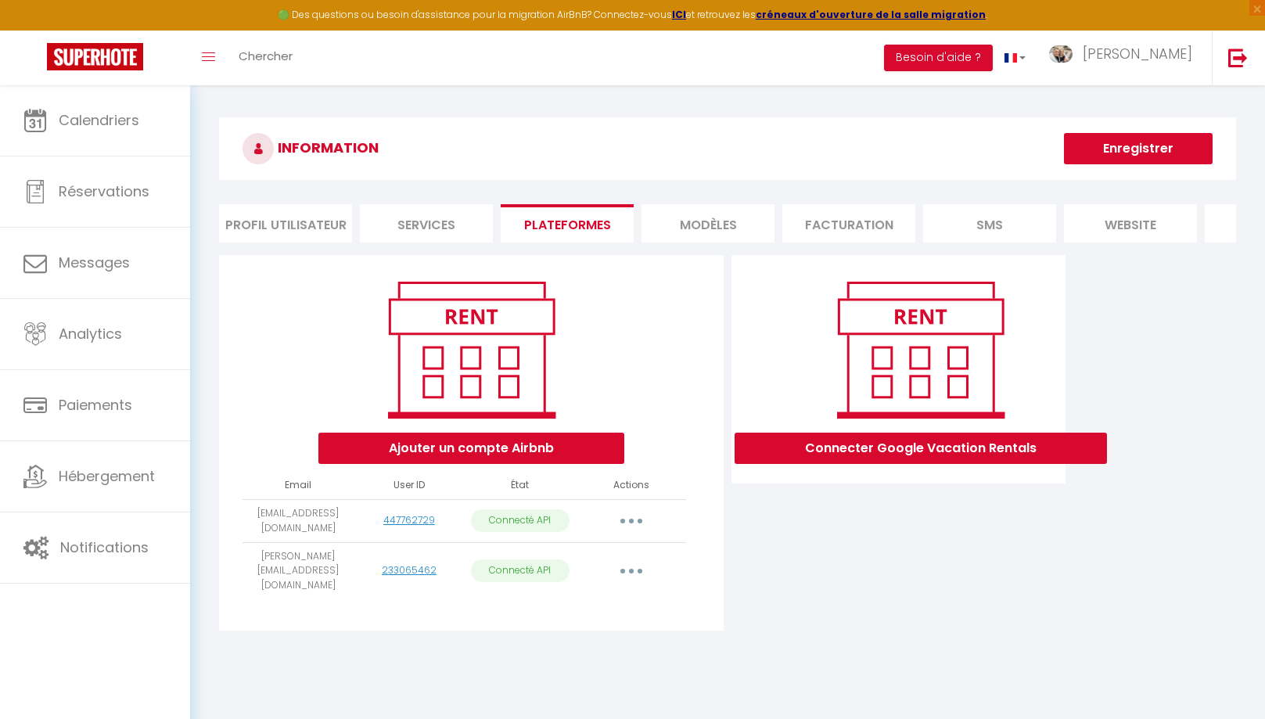
click at [724, 224] on li "MODÈLES" at bounding box center [707, 223] width 133 height 38
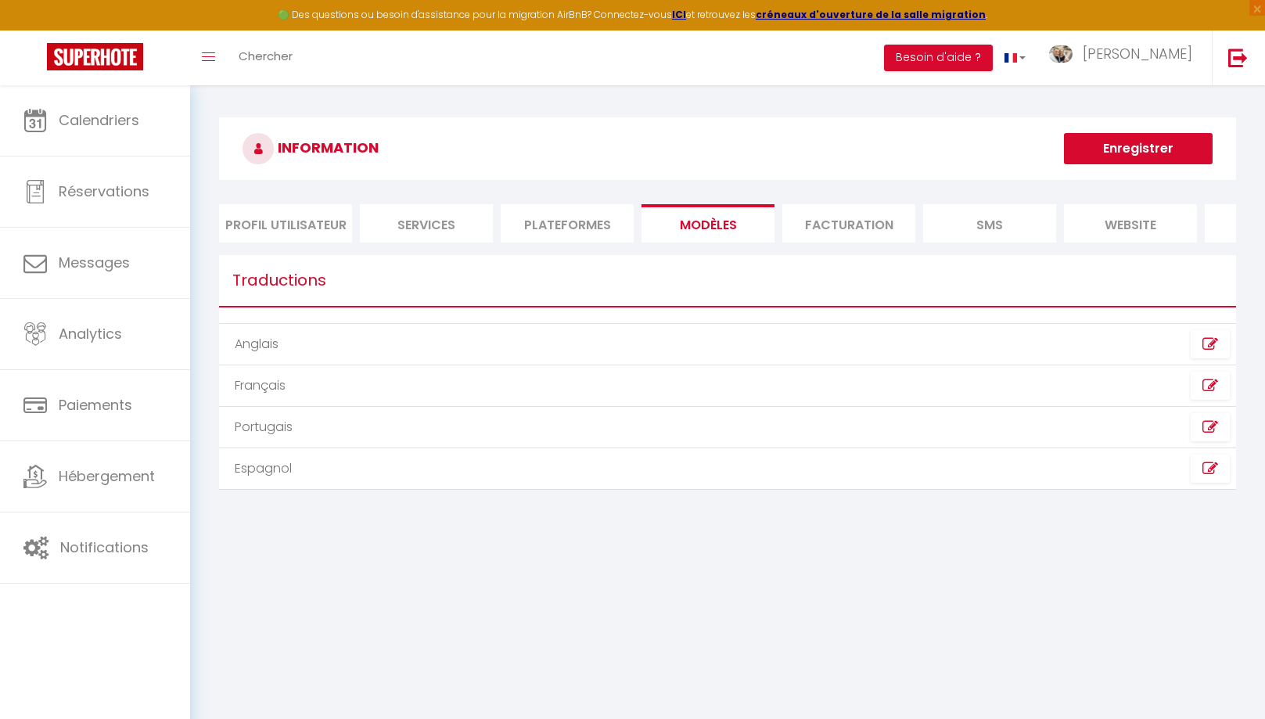
click at [829, 224] on li "Facturation" at bounding box center [848, 223] width 133 height 38
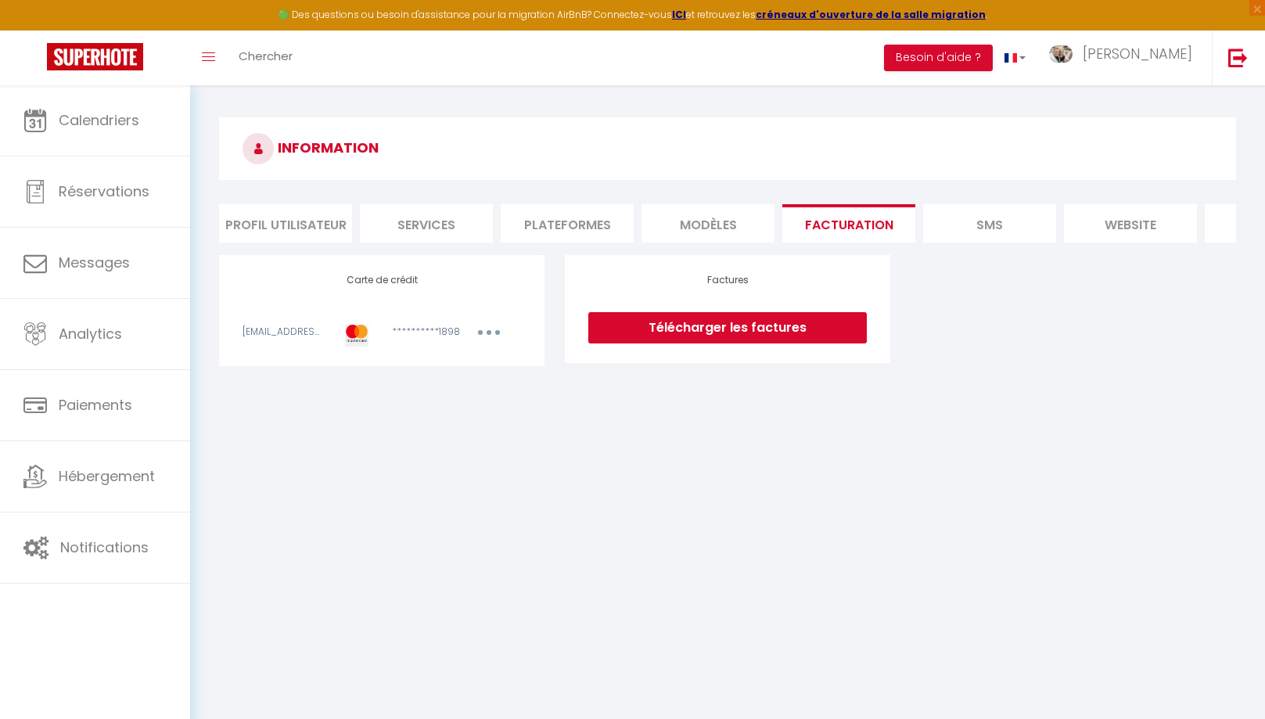
click at [990, 232] on li "SMS" at bounding box center [989, 223] width 133 height 38
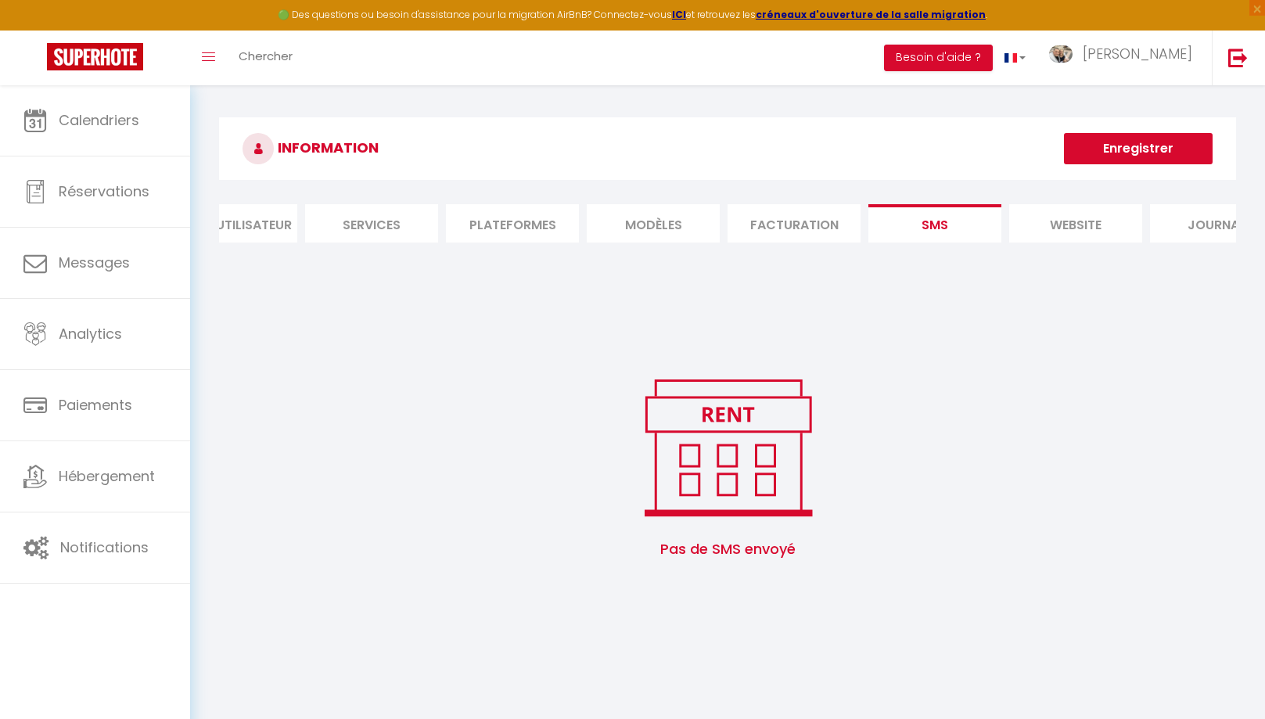
scroll to position [0, 110]
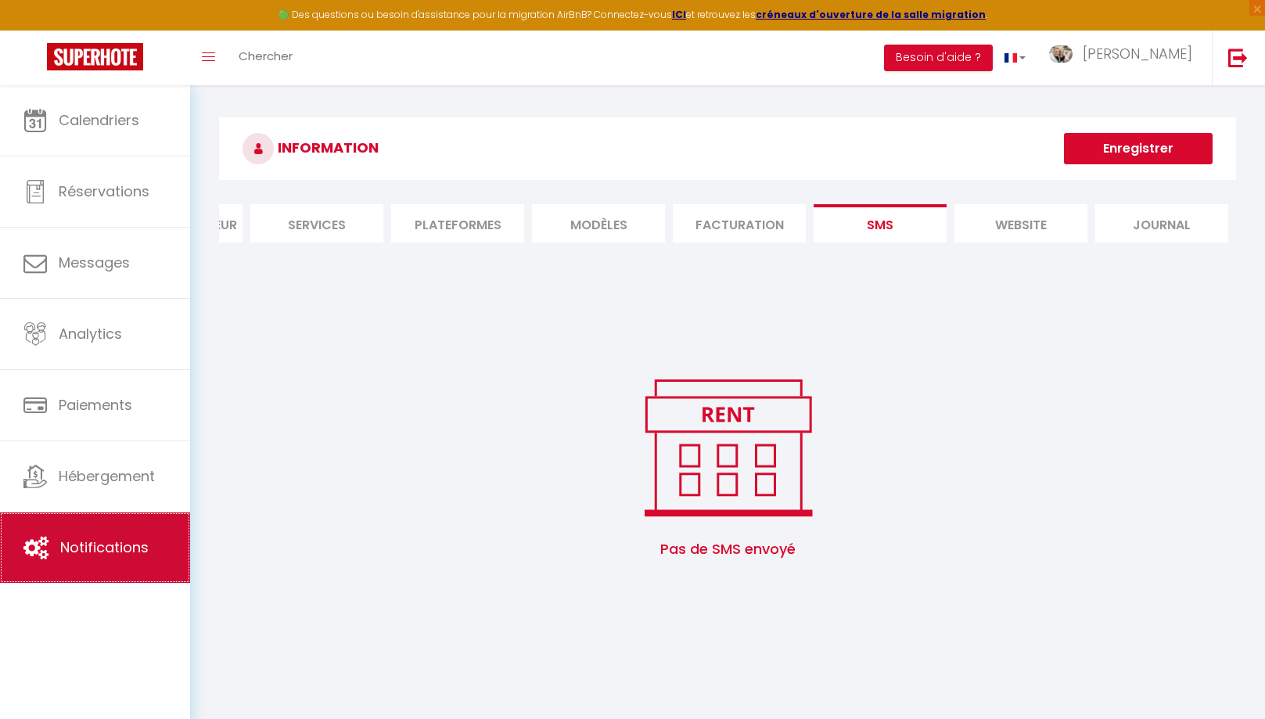
click at [53, 539] on link "Notifications" at bounding box center [95, 547] width 190 height 70
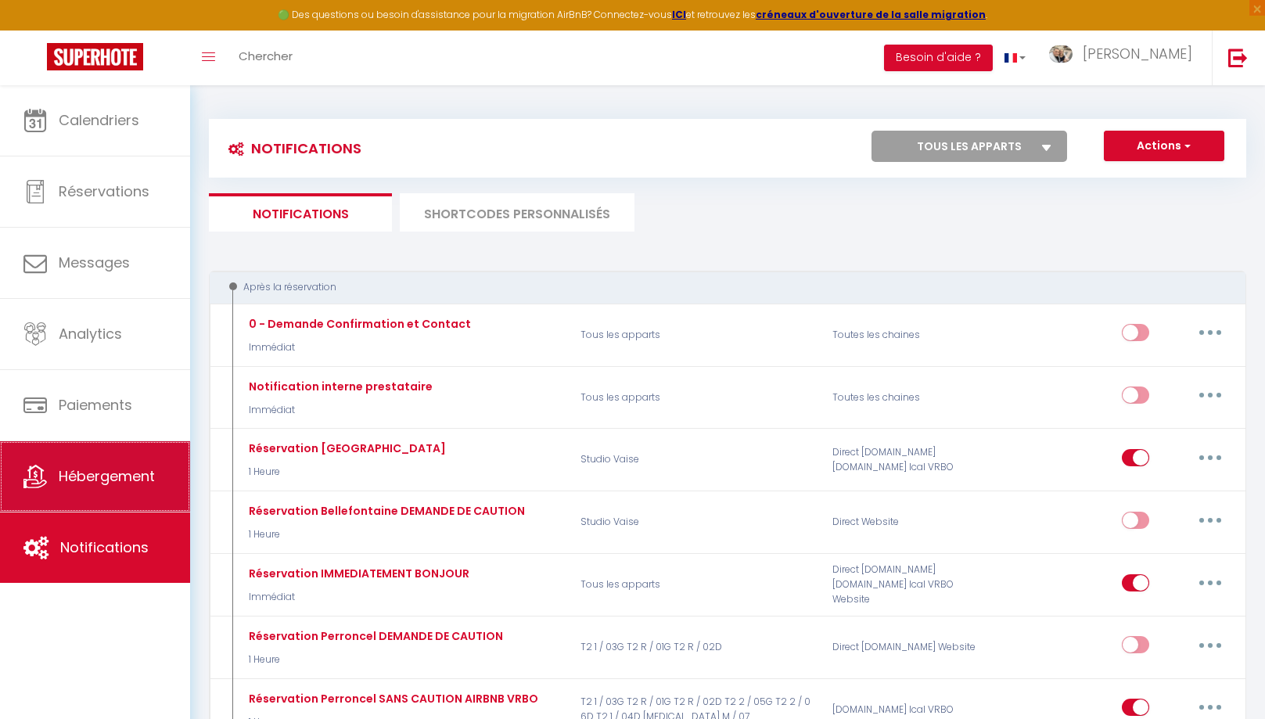
click at [104, 472] on span "Hébergement" at bounding box center [107, 476] width 96 height 20
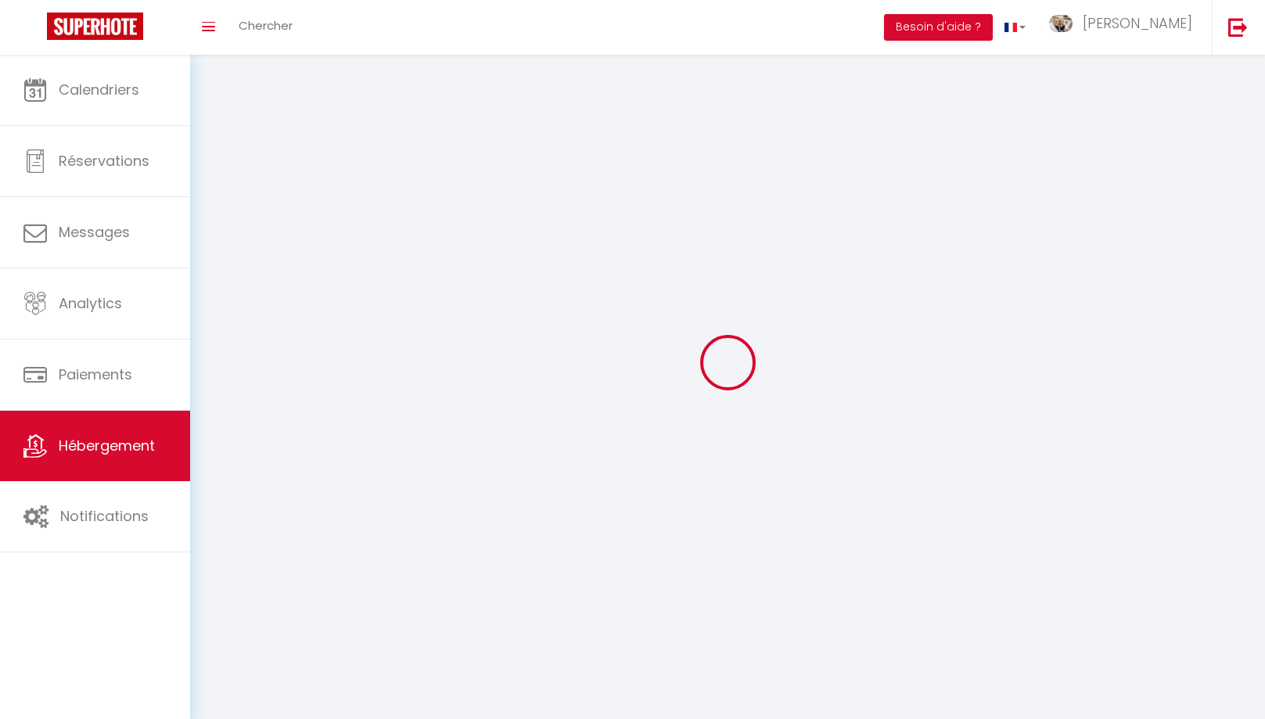
scroll to position [34, 0]
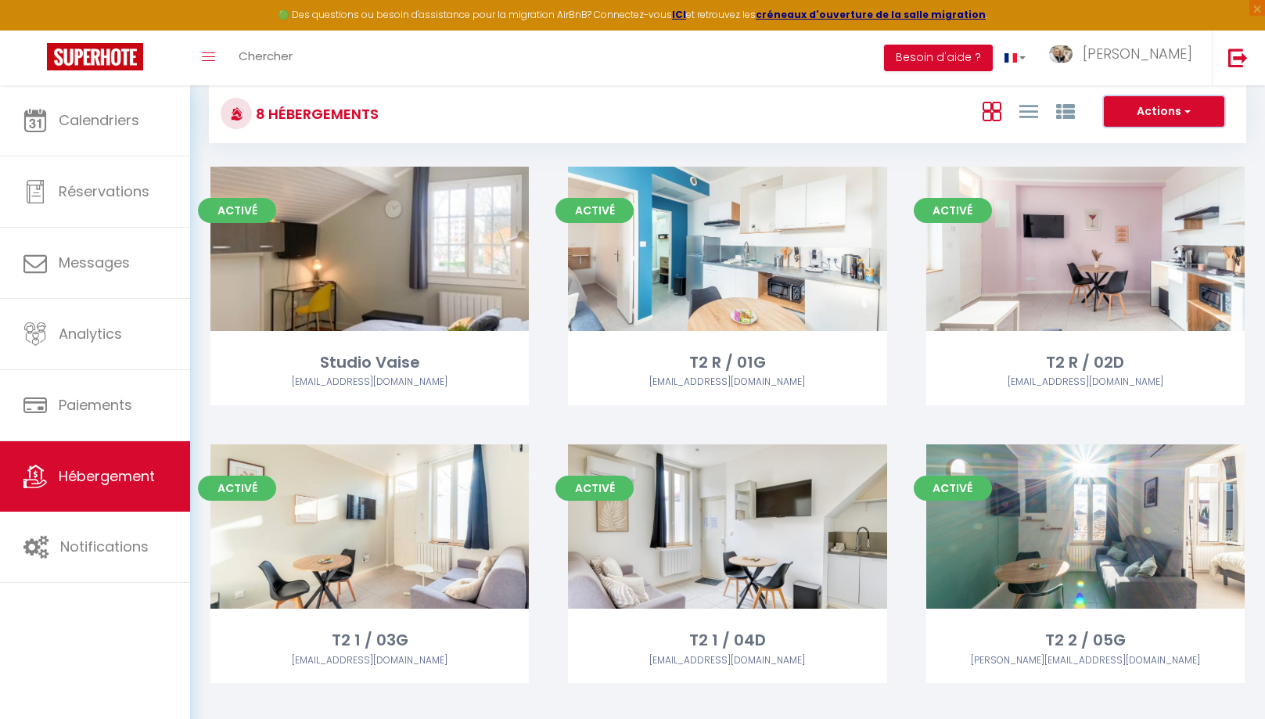
click at [1179, 114] on button "Actions" at bounding box center [1164, 111] width 120 height 31
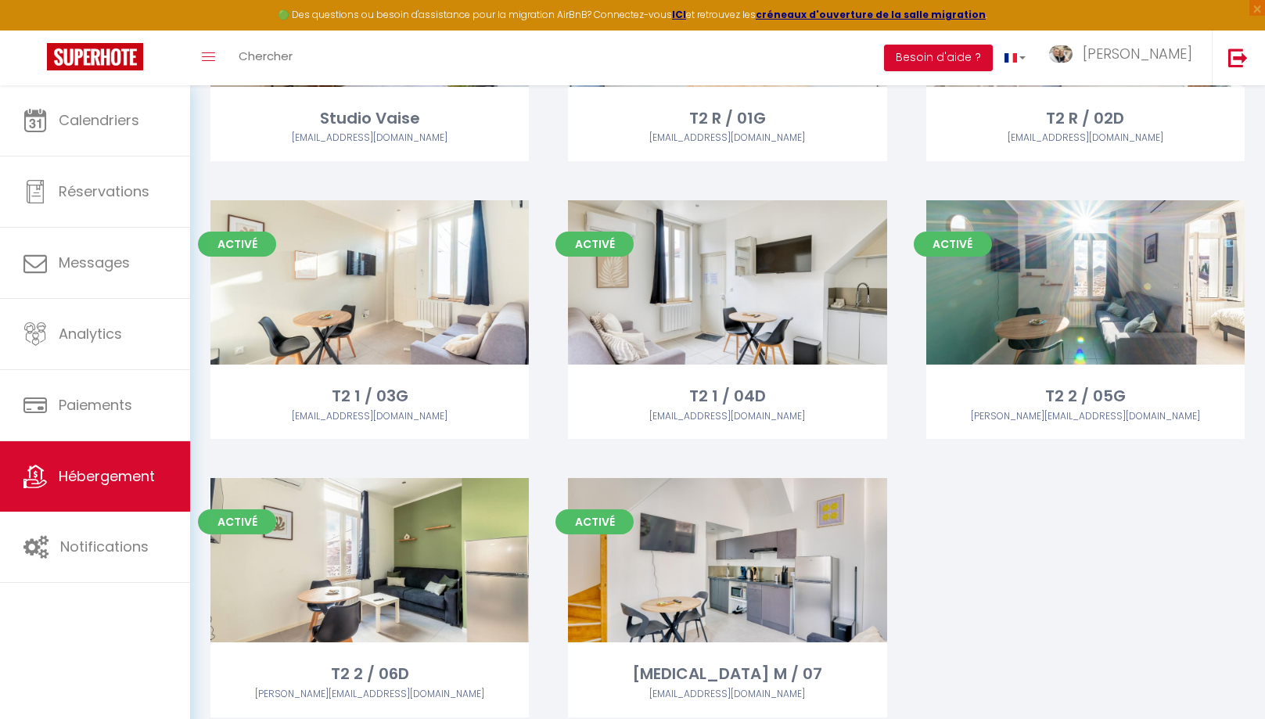
scroll to position [334, 0]
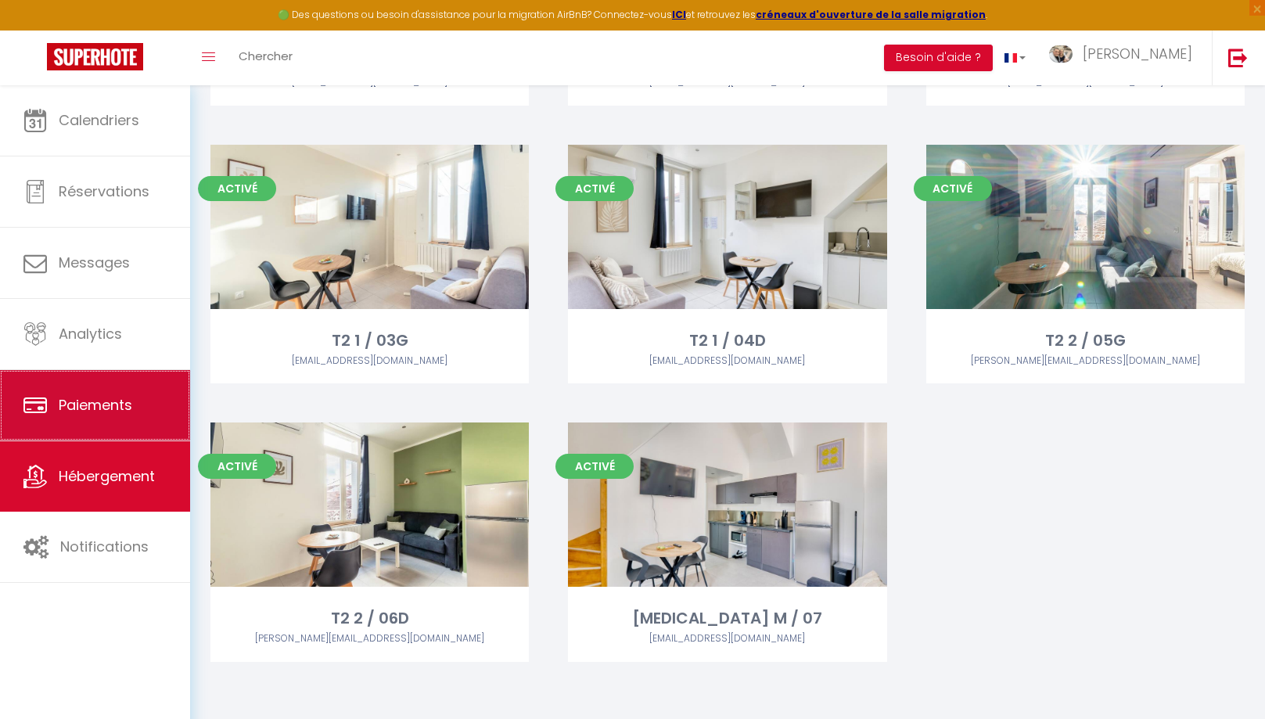
click at [94, 429] on link "Paiements" at bounding box center [95, 405] width 190 height 70
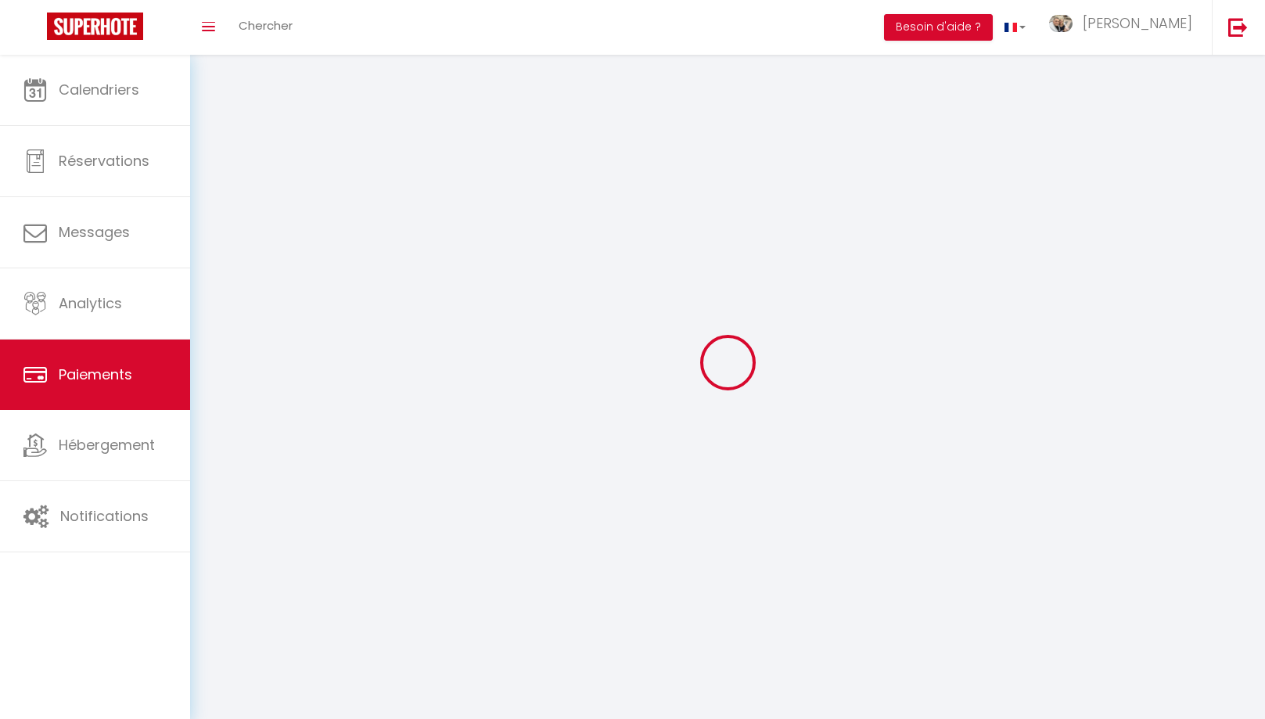
select select "2"
select select "0"
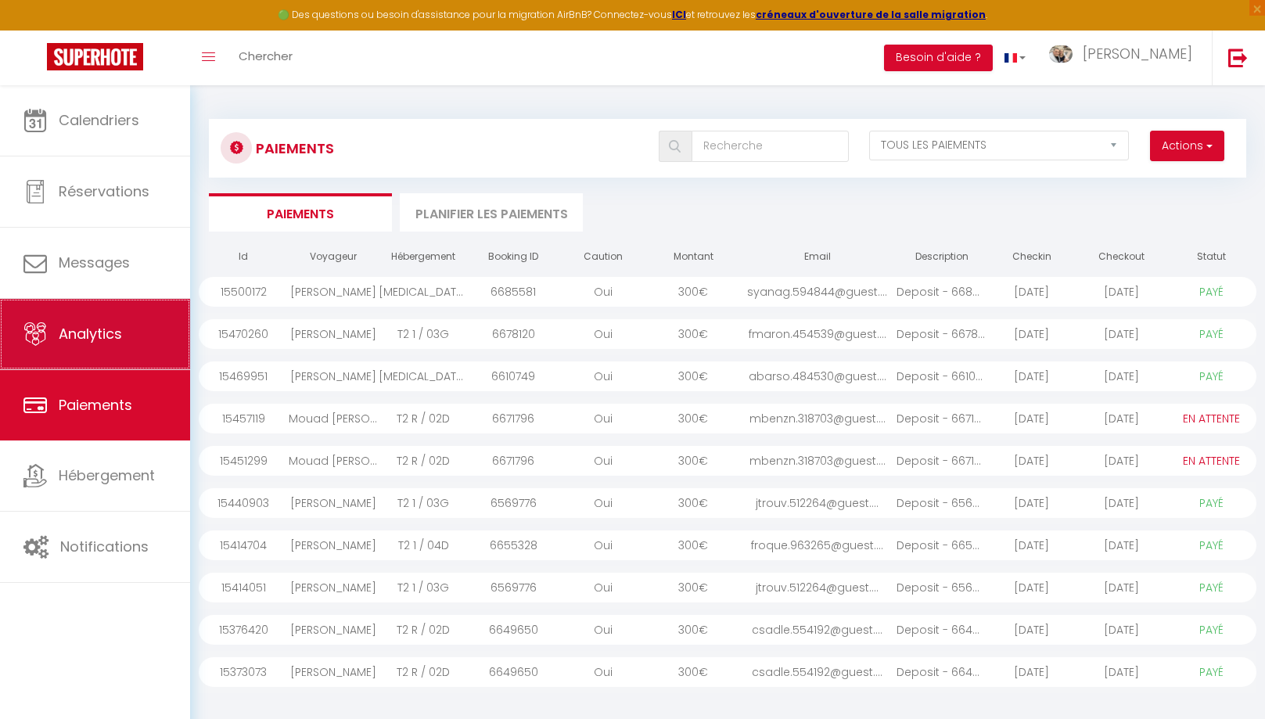
click at [99, 341] on span "Analytics" at bounding box center [90, 334] width 63 height 20
select select "2025"
select select "9"
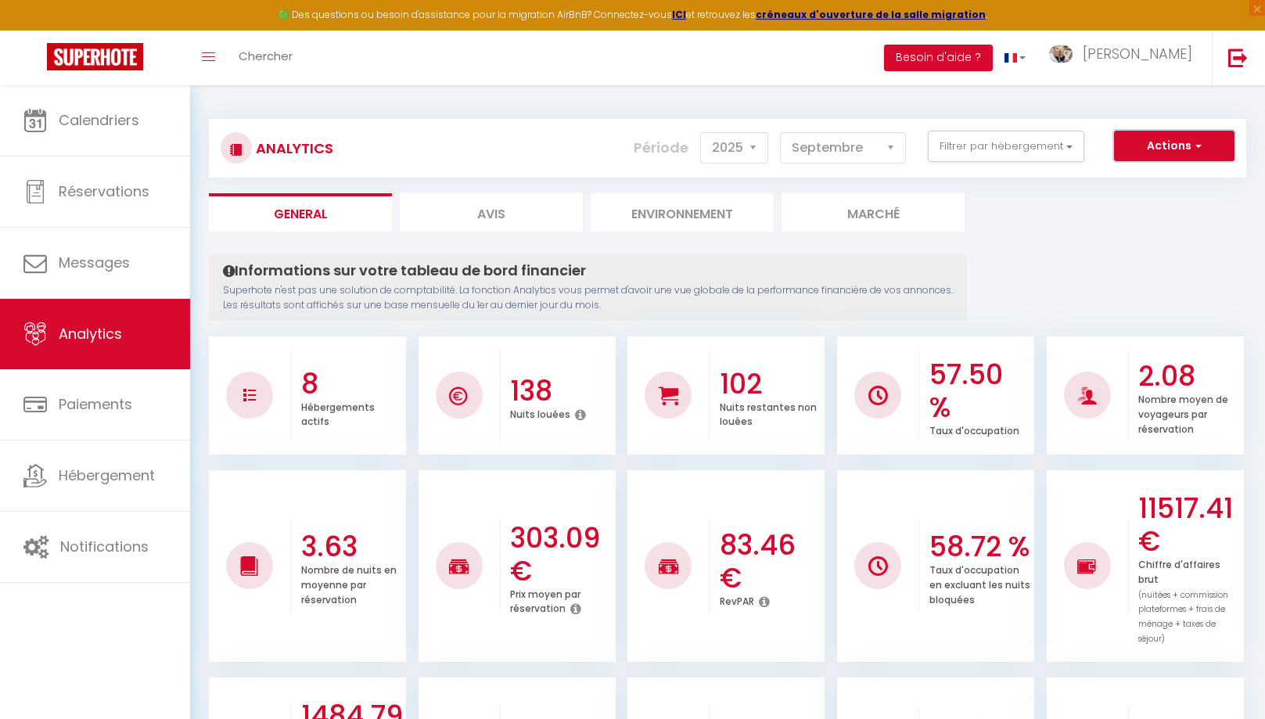
click at [1175, 153] on button "Actions" at bounding box center [1174, 146] width 120 height 31
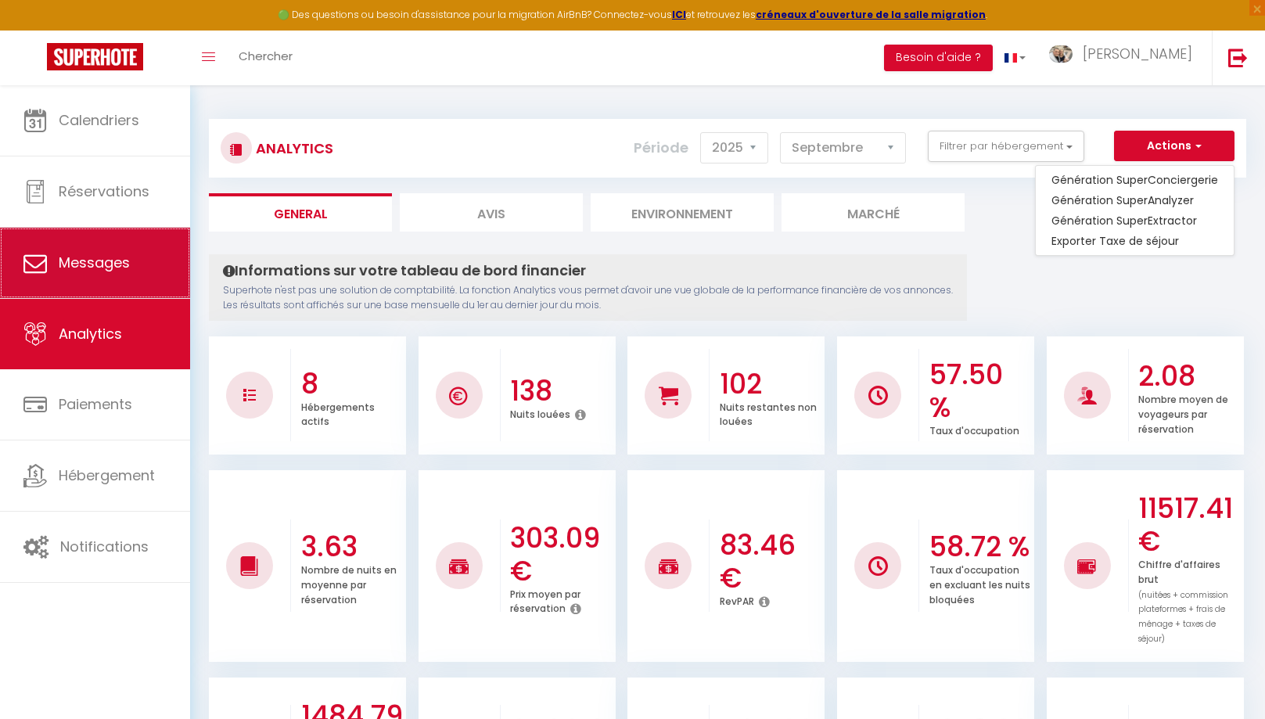
click at [77, 274] on link "Messages" at bounding box center [95, 263] width 190 height 70
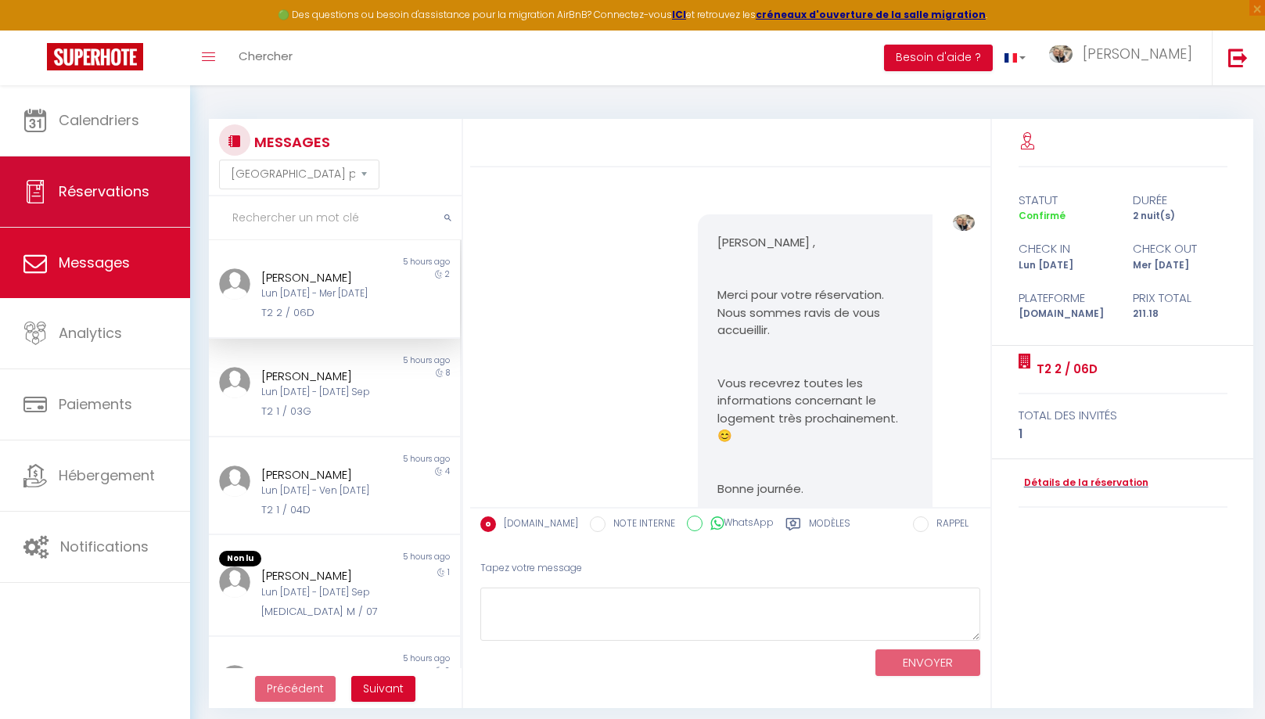
scroll to position [9053, 0]
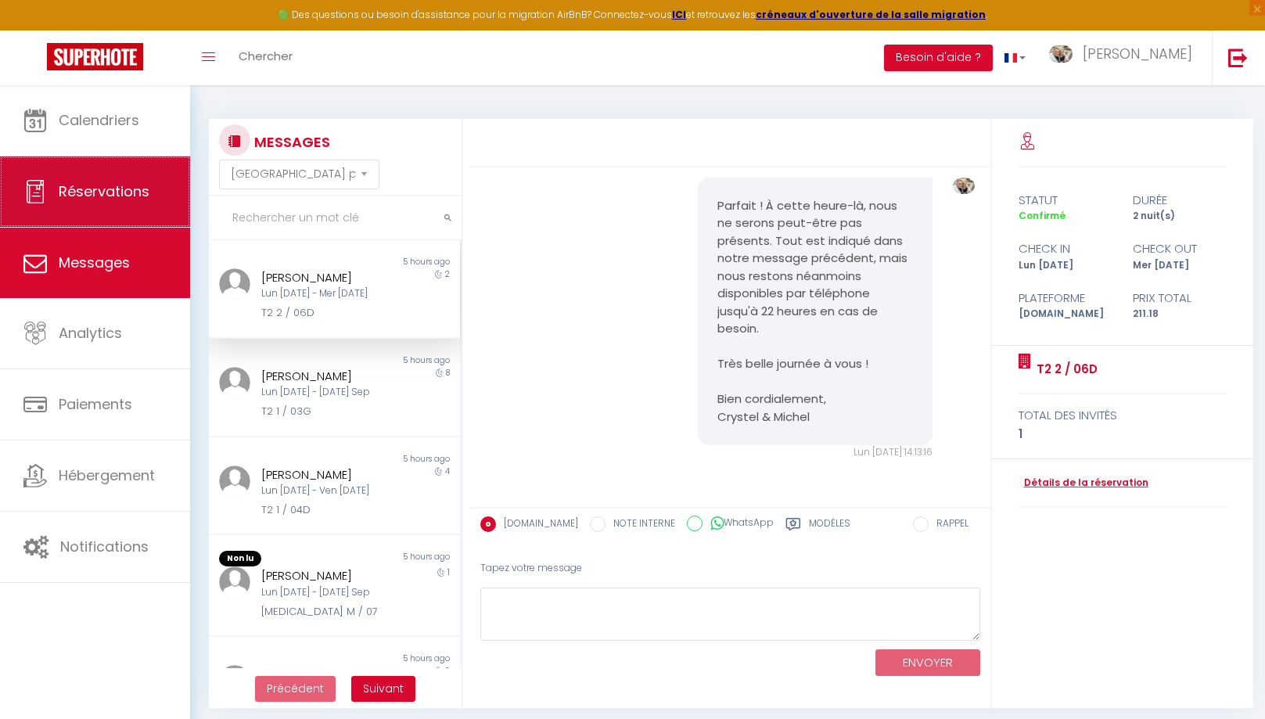
click at [101, 190] on span "Réservations" at bounding box center [104, 191] width 91 height 20
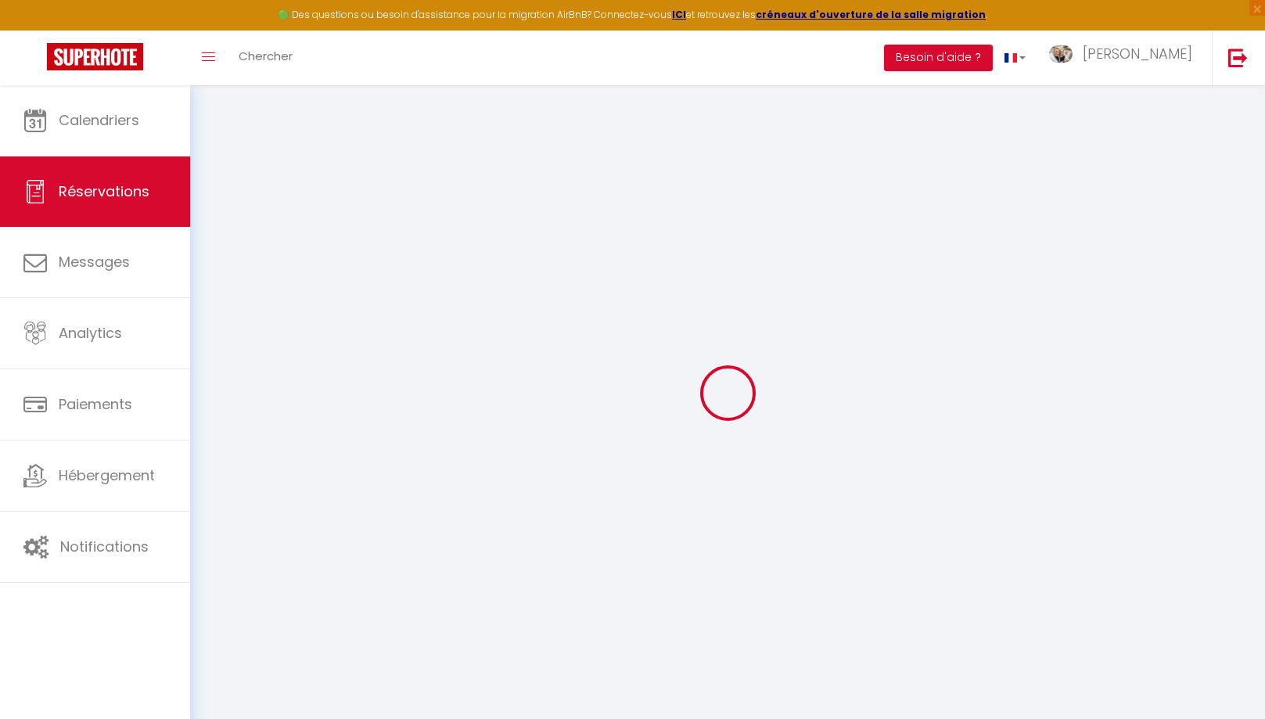
select select "no_show"
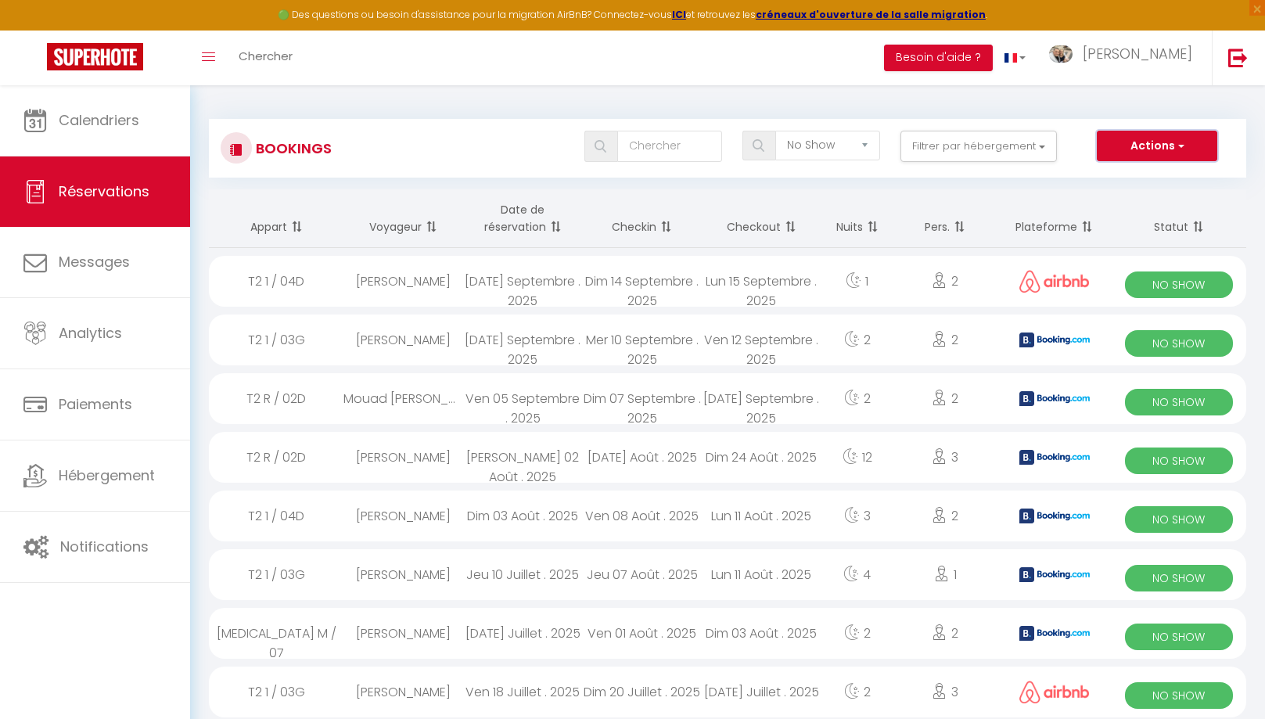
click at [1143, 143] on button "Actions" at bounding box center [1157, 146] width 120 height 31
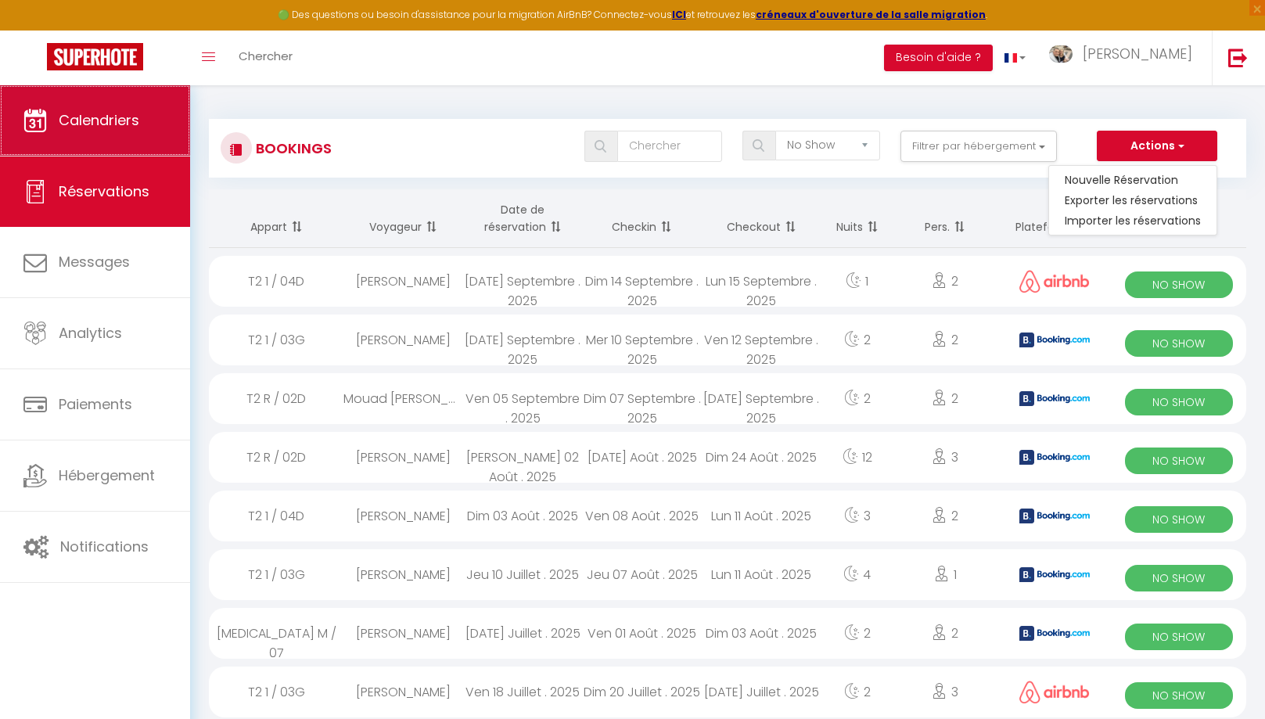
click at [94, 135] on link "Calendriers" at bounding box center [95, 120] width 190 height 70
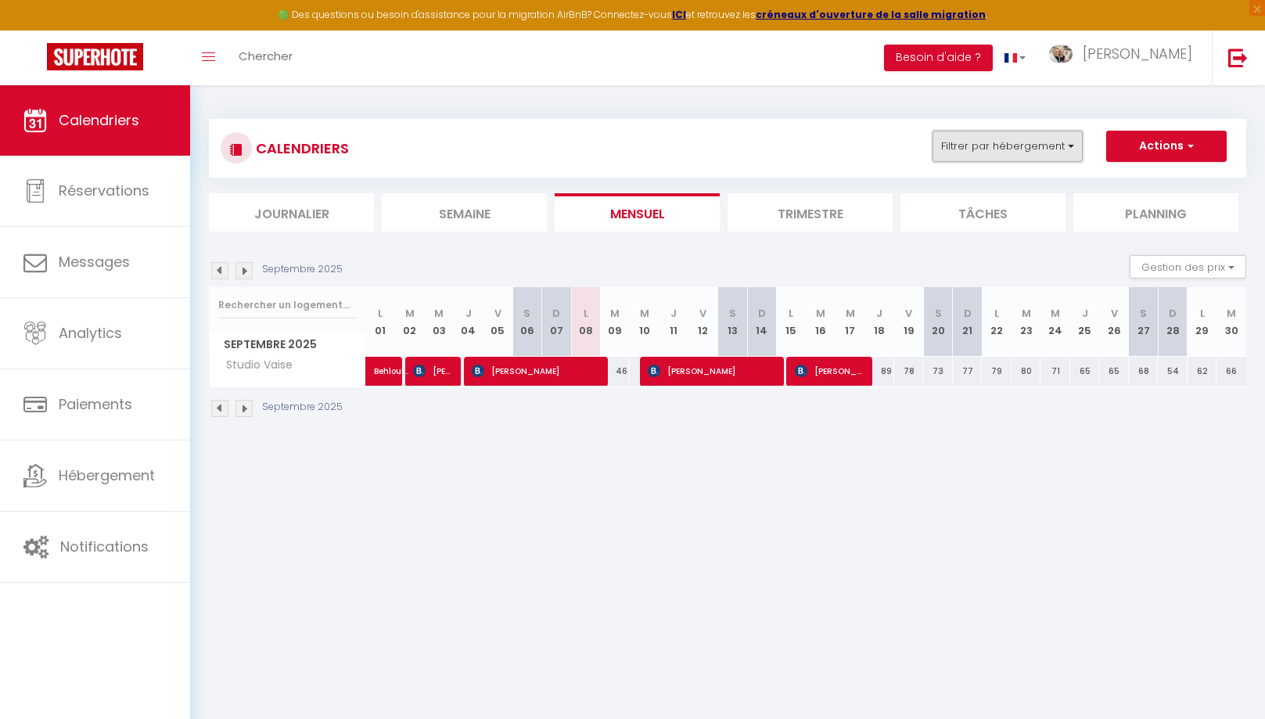
click at [1000, 140] on button "Filtrer par hébergement" at bounding box center [1007, 146] width 150 height 31
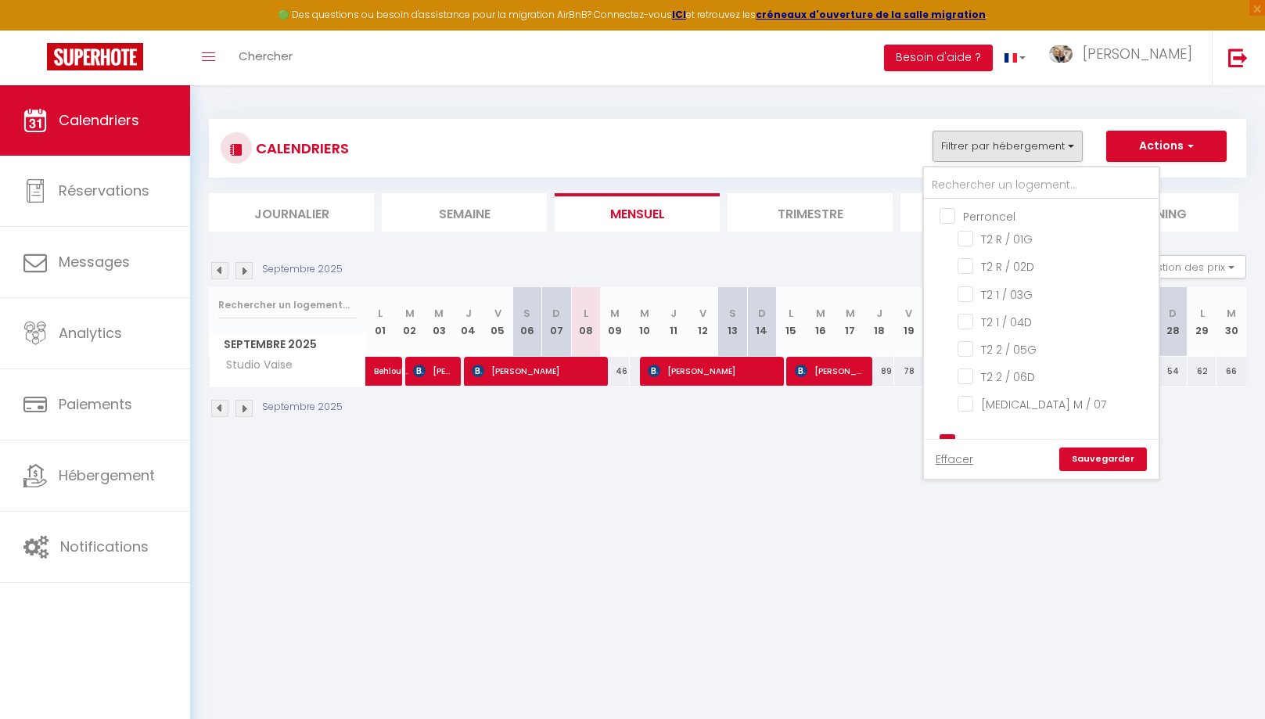
click at [952, 214] on input "Perroncel" at bounding box center [1056, 215] width 235 height 16
checkbox input "true"
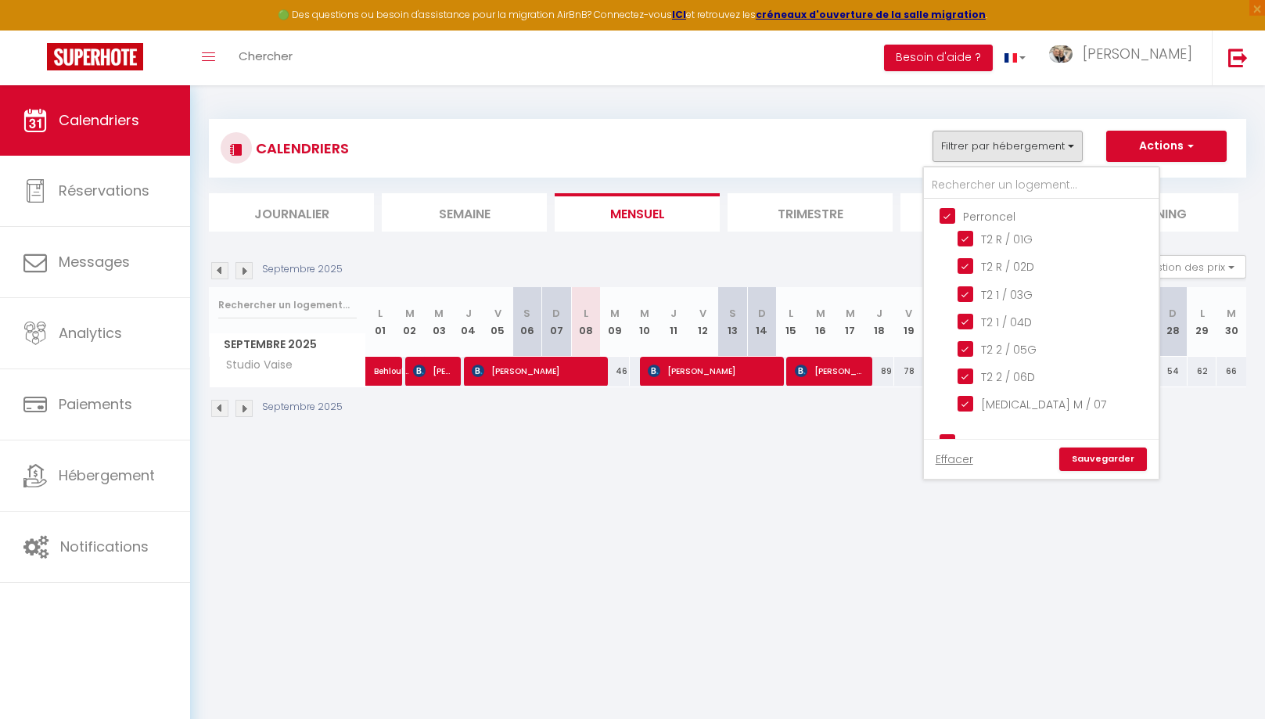
checkbox input "true"
click at [1098, 470] on link "Sauvegarder" at bounding box center [1103, 458] width 88 height 23
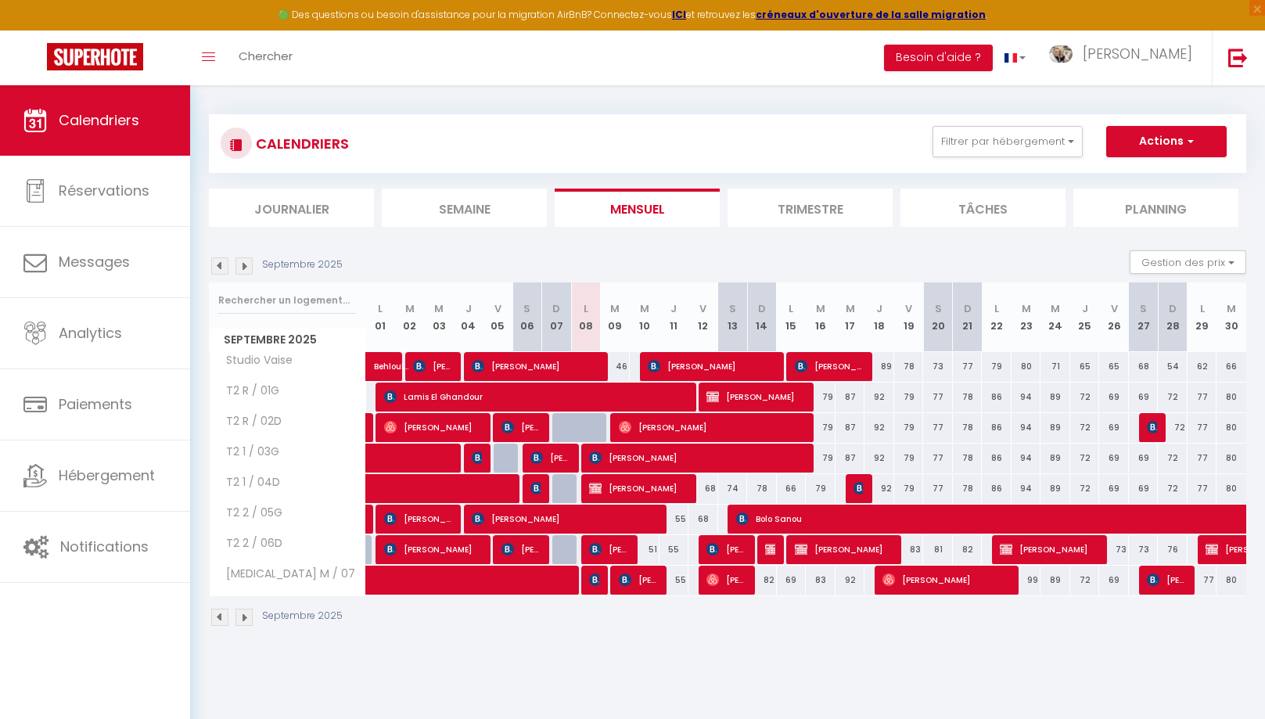
scroll to position [10, 0]
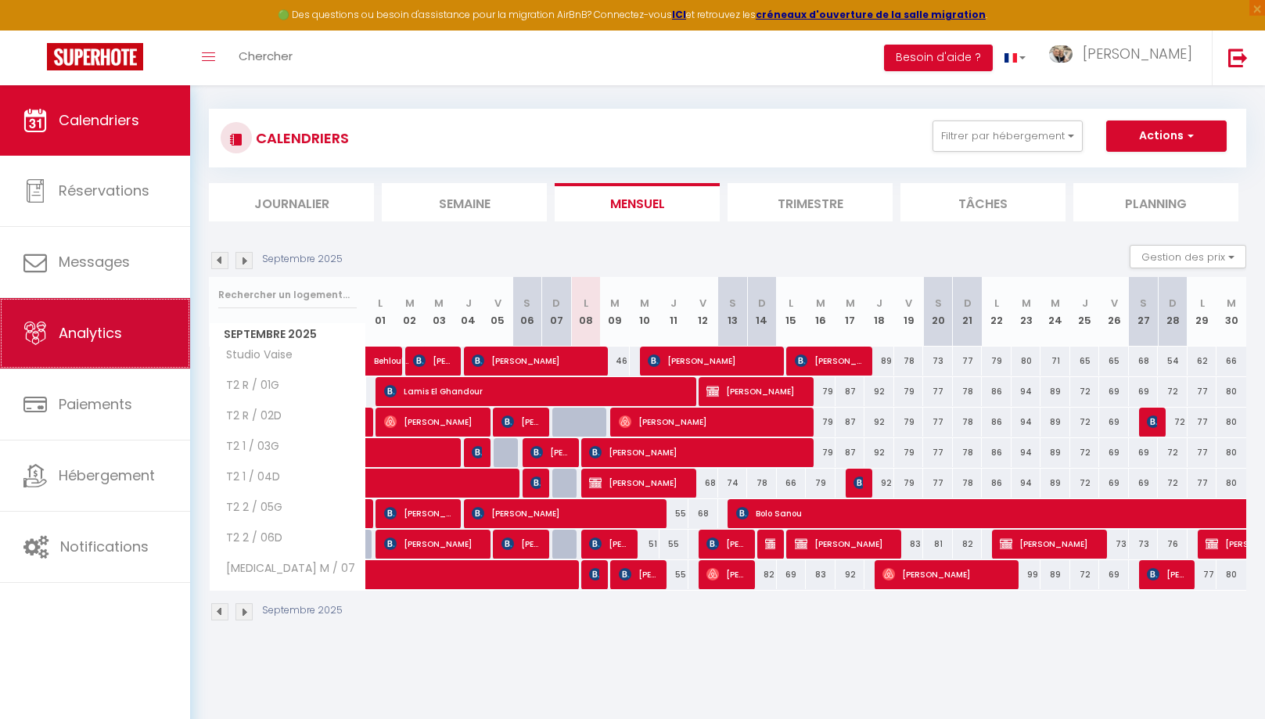
click at [104, 323] on link "Analytics" at bounding box center [95, 333] width 190 height 70
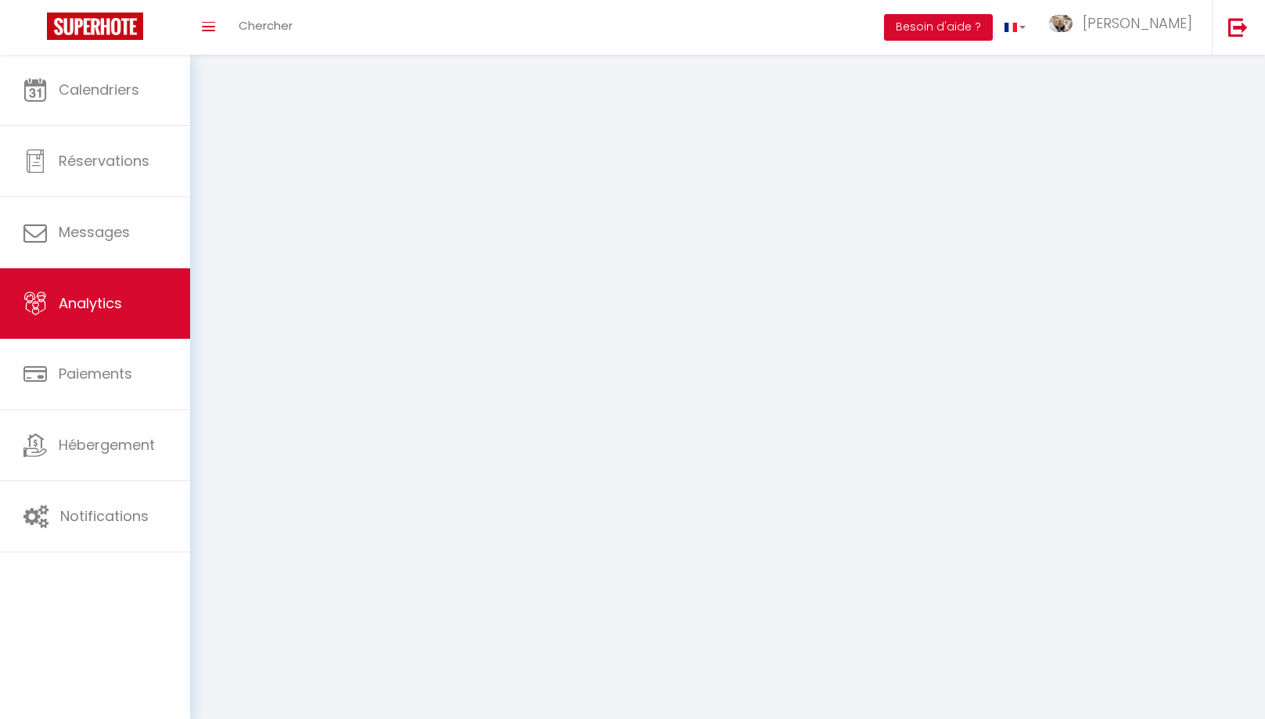
select select "2025"
select select "9"
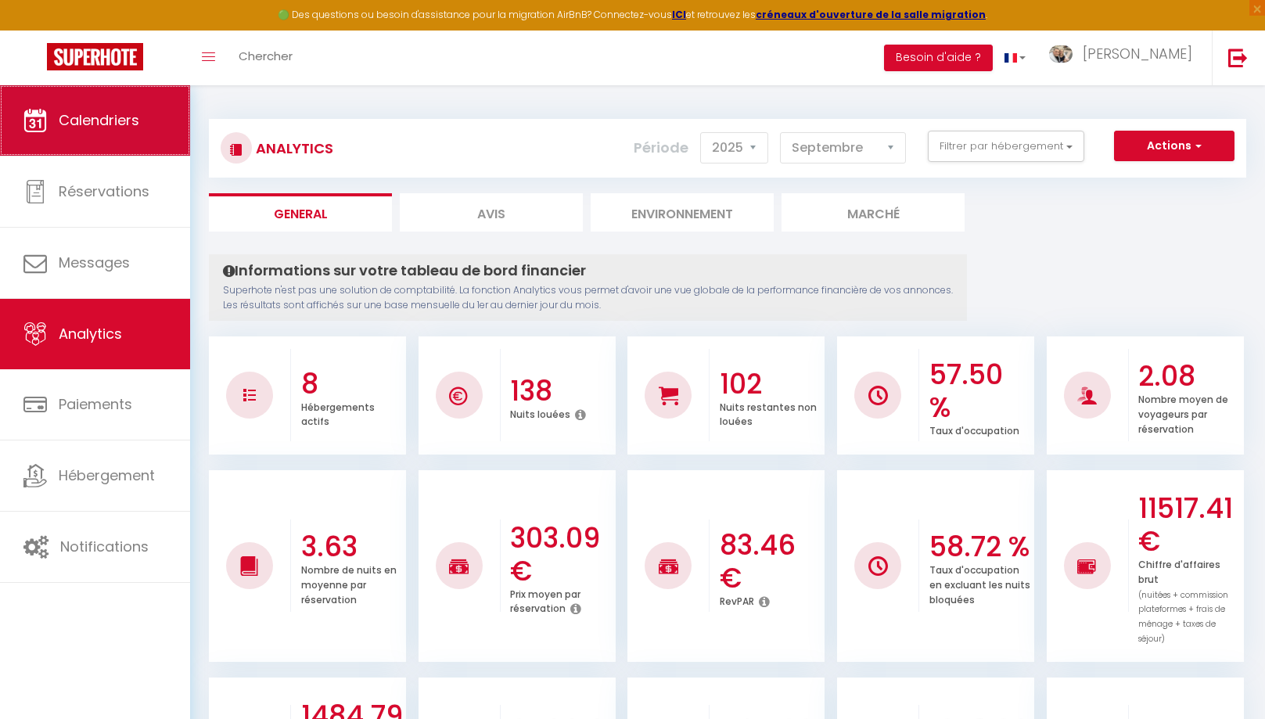
click at [102, 110] on link "Calendriers" at bounding box center [95, 120] width 190 height 70
